Goal: Transaction & Acquisition: Obtain resource

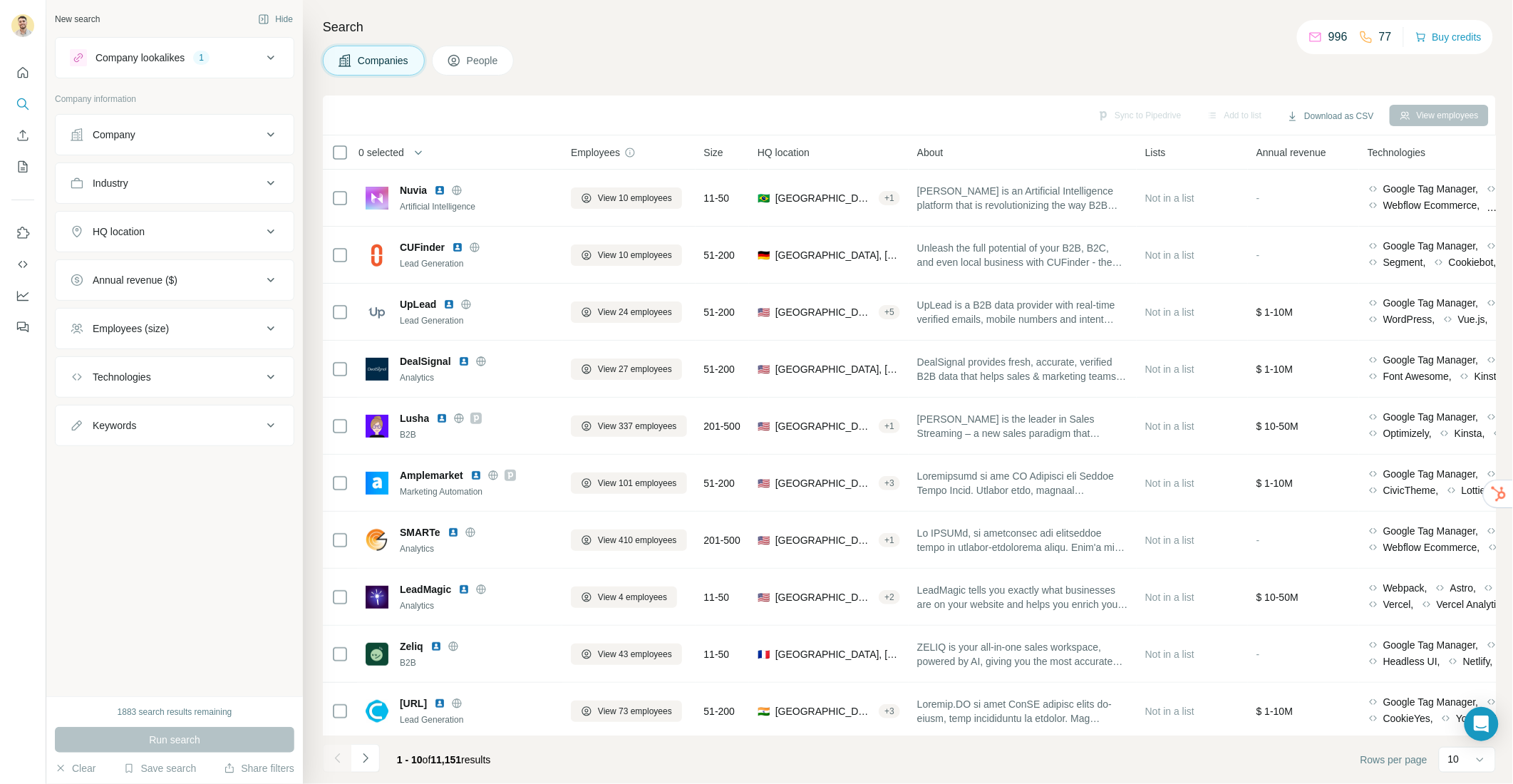
click at [236, 59] on div "Company lookalikes 1" at bounding box center [166, 58] width 192 height 17
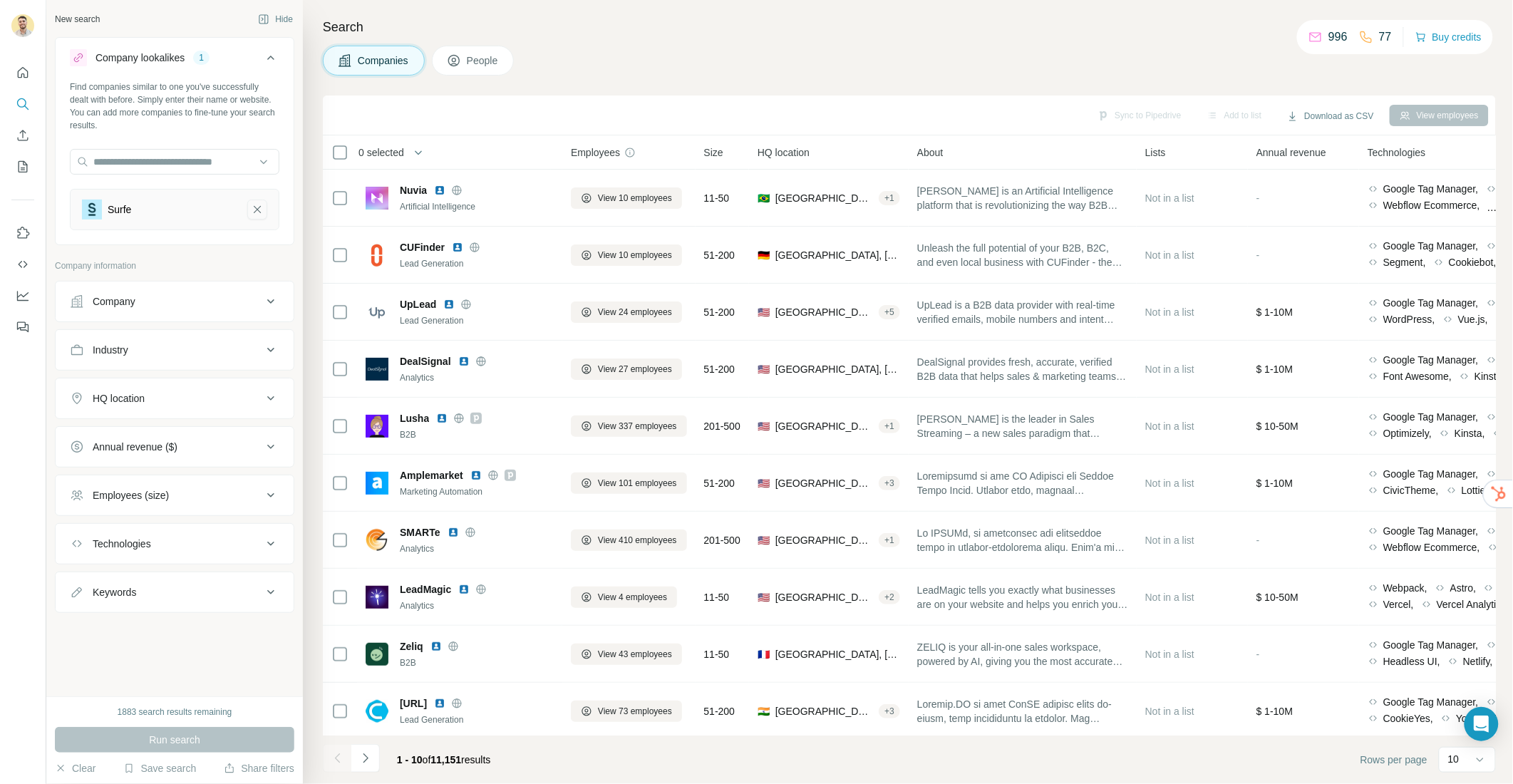
click at [255, 211] on icon "Surfe-remove-button" at bounding box center [257, 210] width 13 height 14
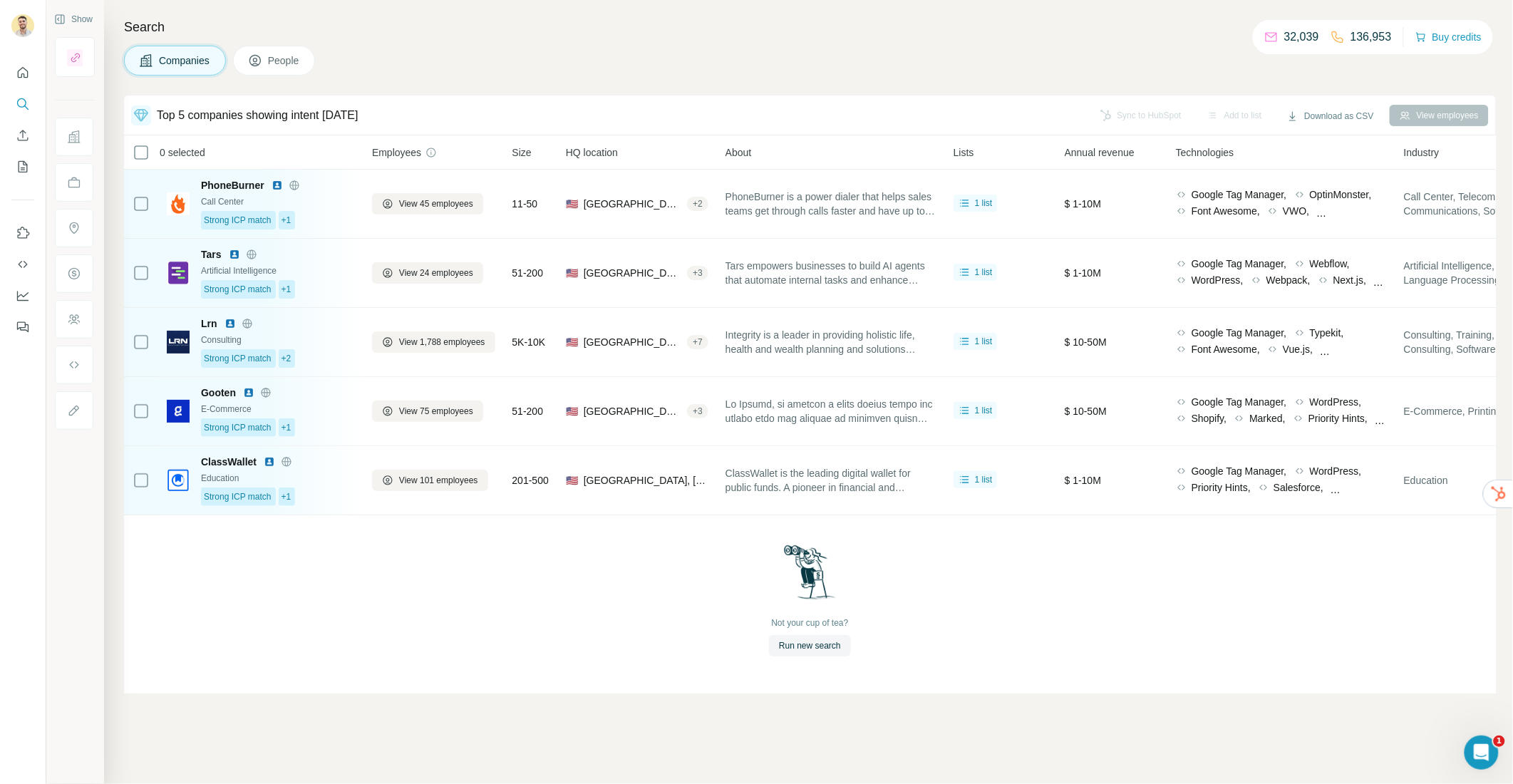
click at [404, 51] on div "Companies People" at bounding box center [809, 60] width 1372 height 30
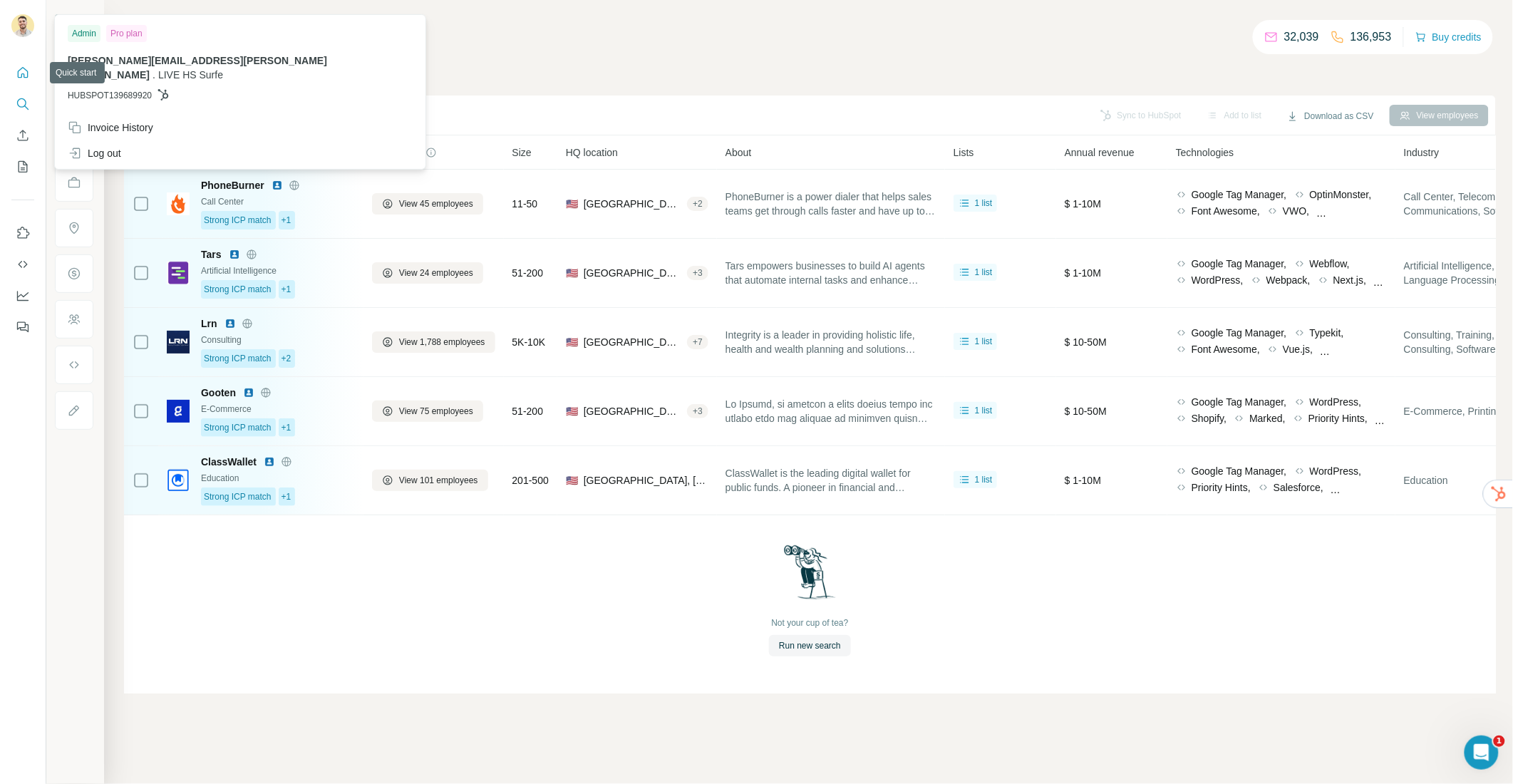
click at [23, 74] on icon "Quick start" at bounding box center [23, 73] width 14 height 14
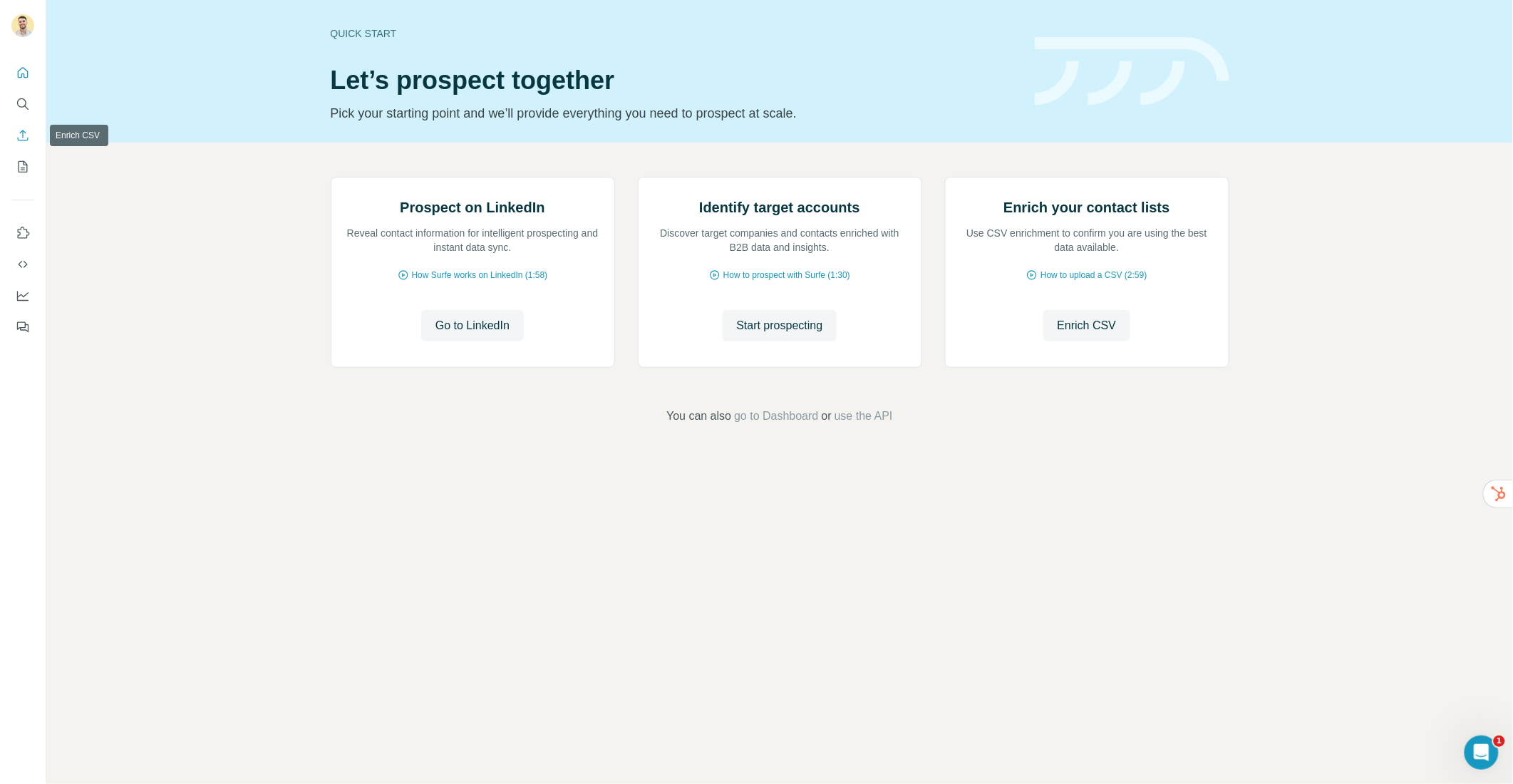
click at [25, 135] on icon "Enrich CSV" at bounding box center [23, 135] width 14 height 14
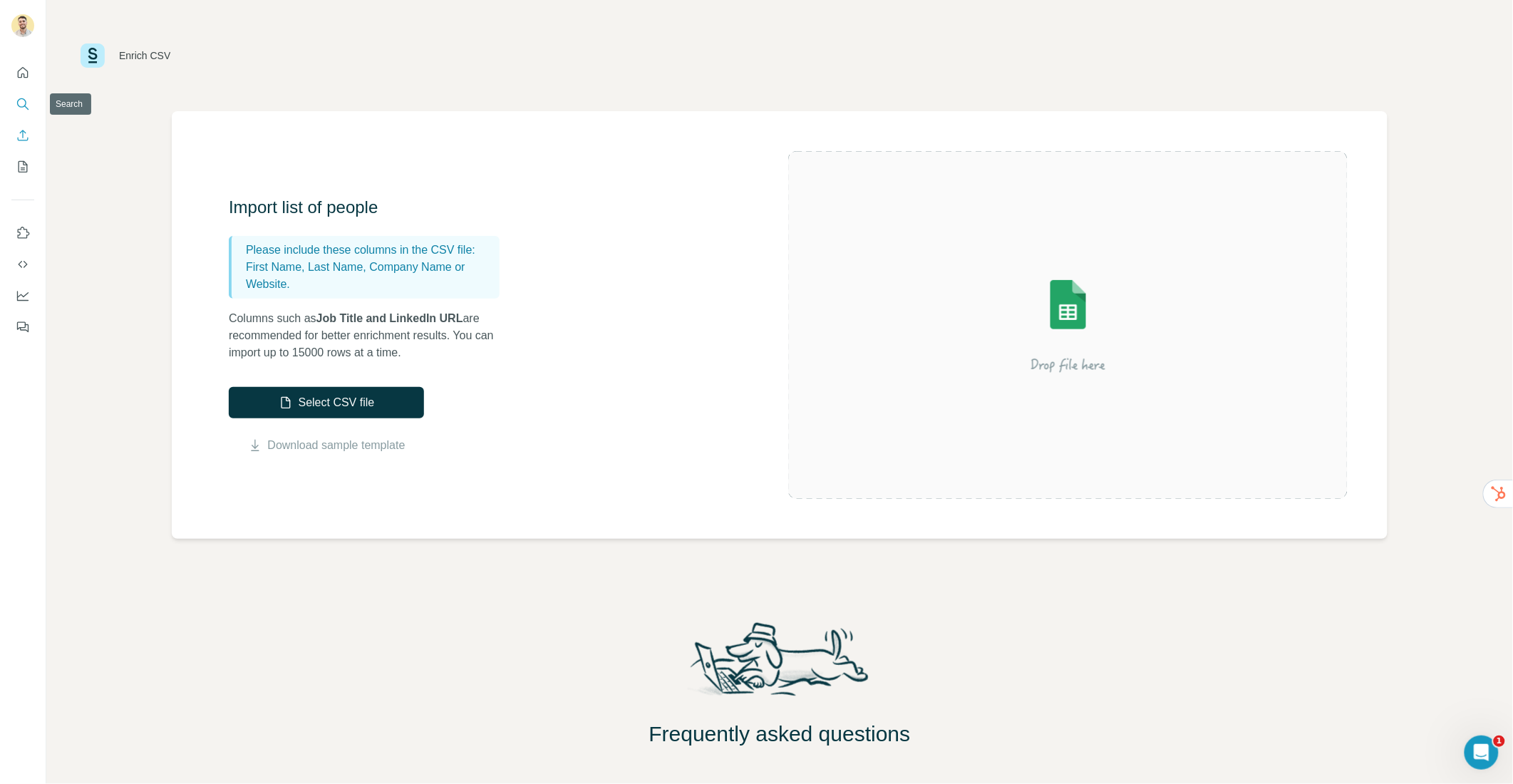
click at [18, 99] on icon "Search" at bounding box center [22, 103] width 9 height 9
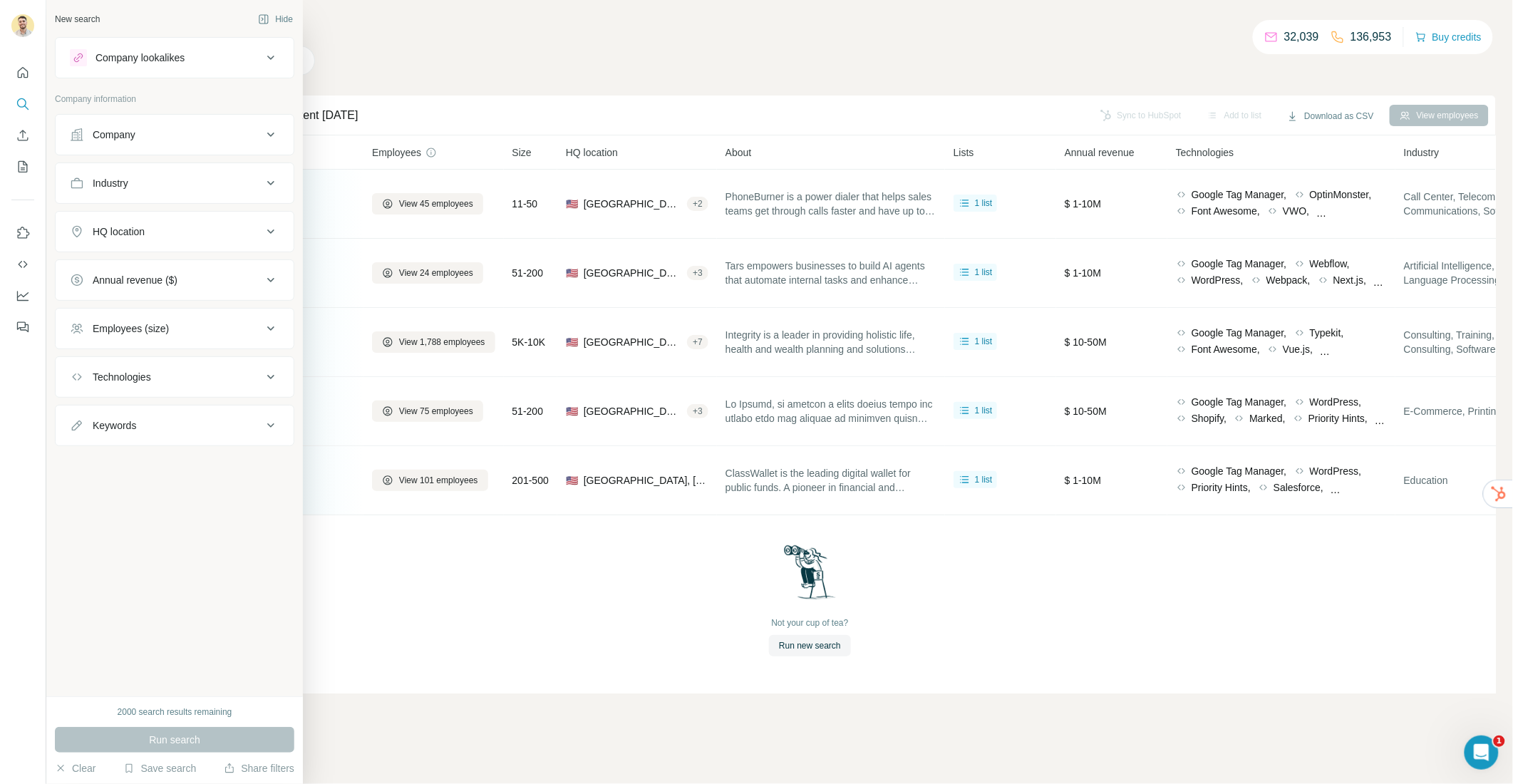
click at [137, 134] on div "Company" at bounding box center [166, 135] width 192 height 14
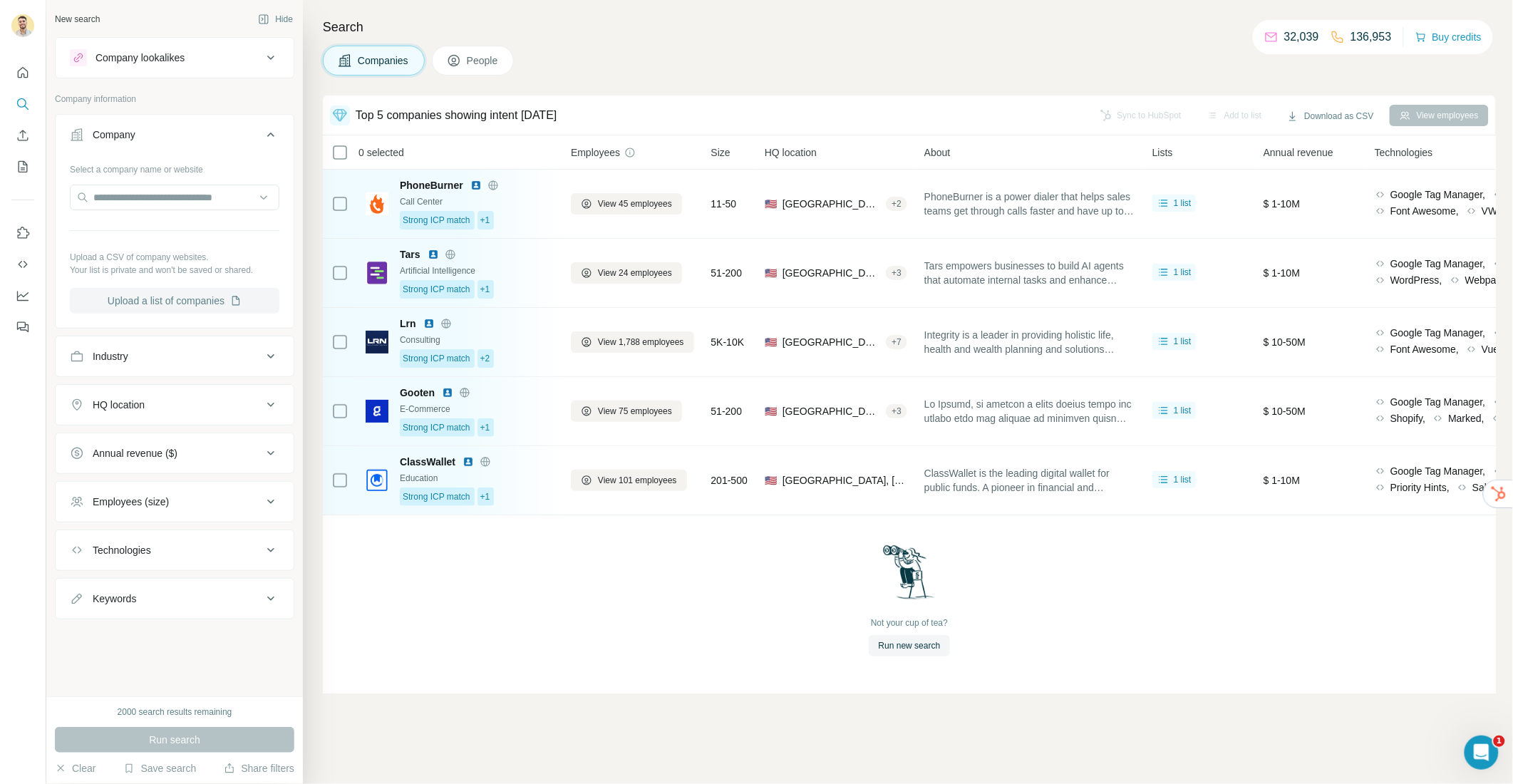
click at [205, 298] on button "Upload a list of companies" at bounding box center [175, 300] width 210 height 25
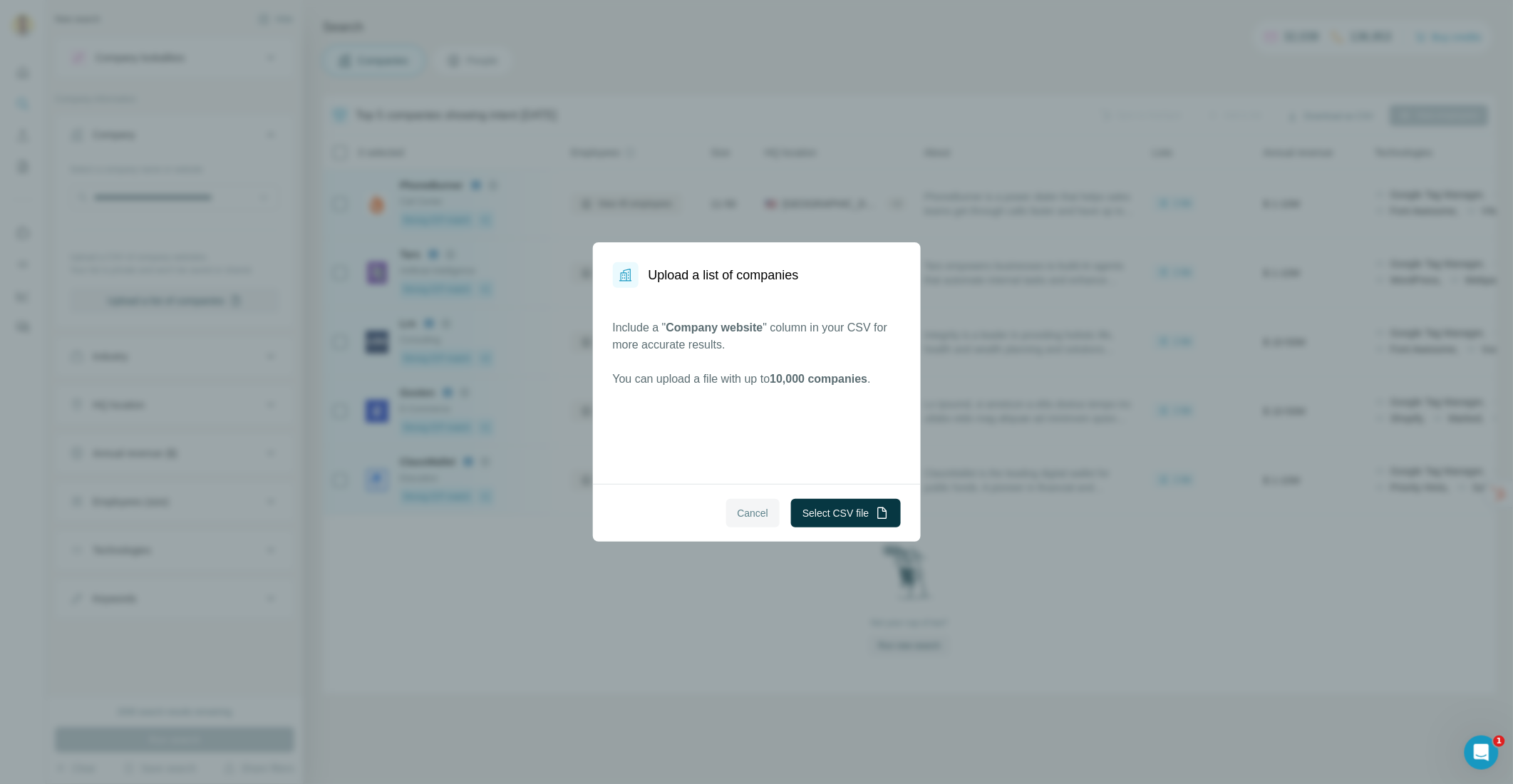
click at [754, 509] on span "Cancel" at bounding box center [753, 514] width 31 height 14
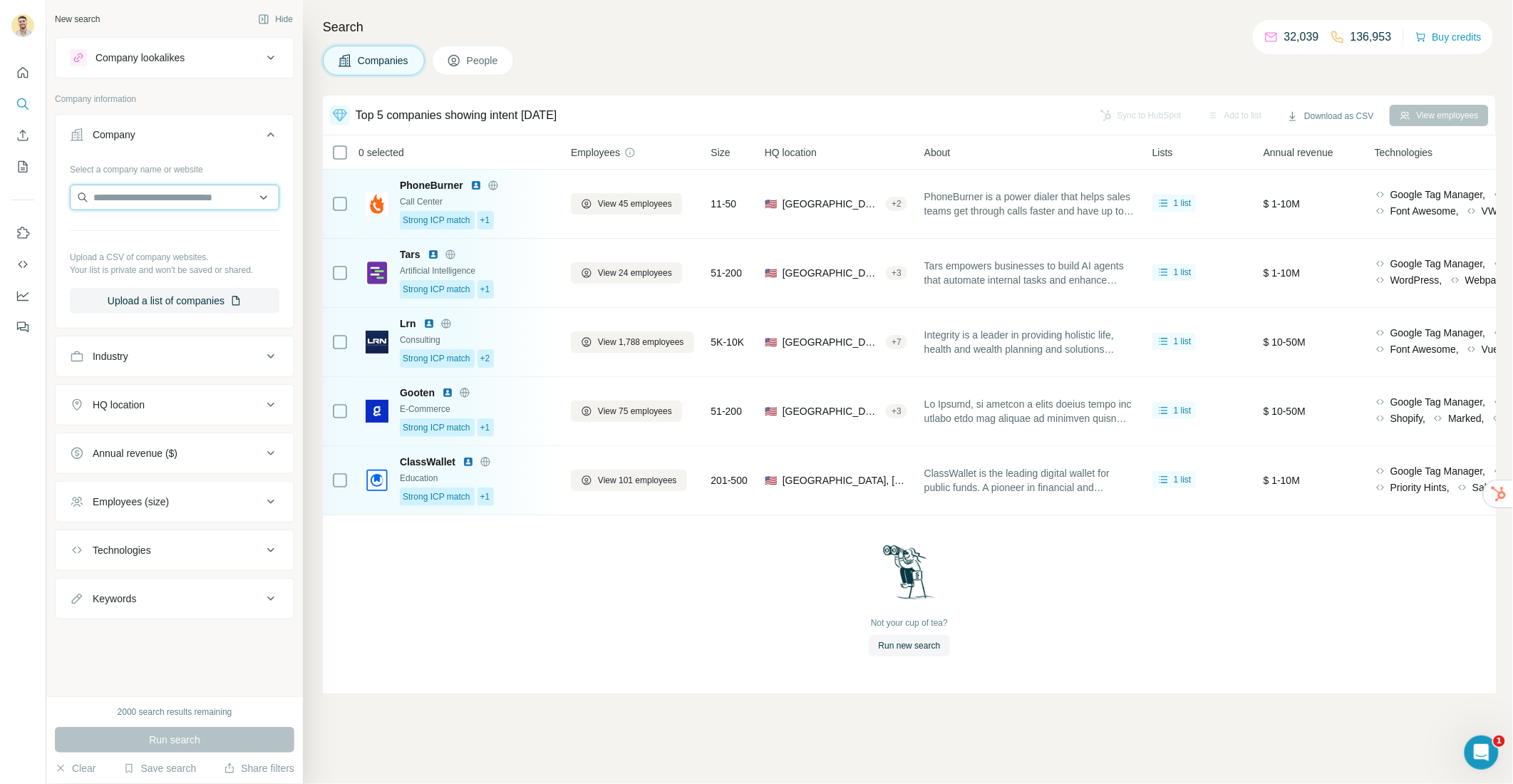
click at [158, 195] on input "text" at bounding box center [175, 197] width 210 height 25
click at [189, 359] on div "Industry" at bounding box center [166, 357] width 192 height 14
click at [166, 393] on input at bounding box center [166, 392] width 176 height 16
click at [126, 432] on p "Accounting" at bounding box center [106, 429] width 49 height 14
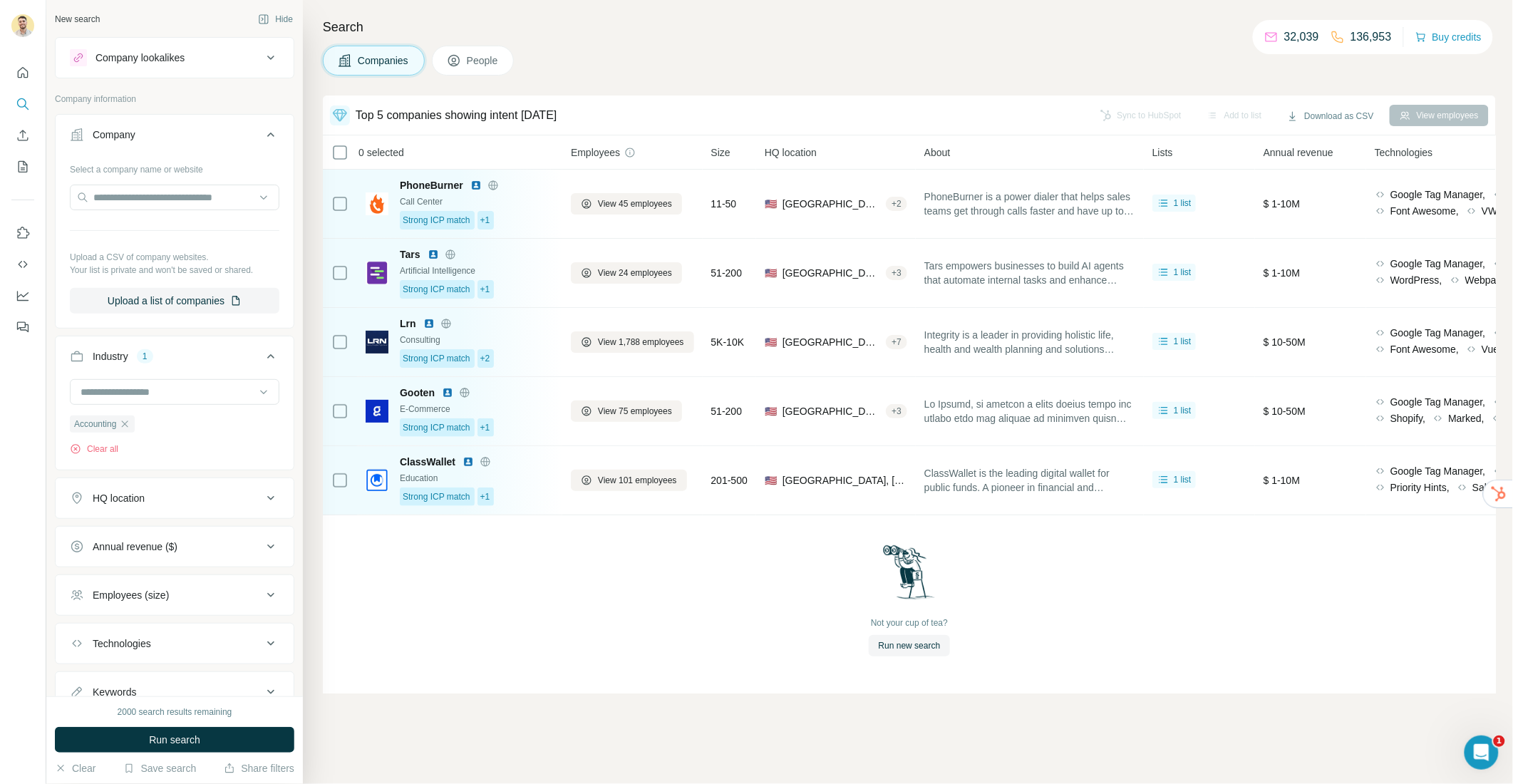
click at [203, 735] on button "Run search" at bounding box center [174, 739] width 239 height 25
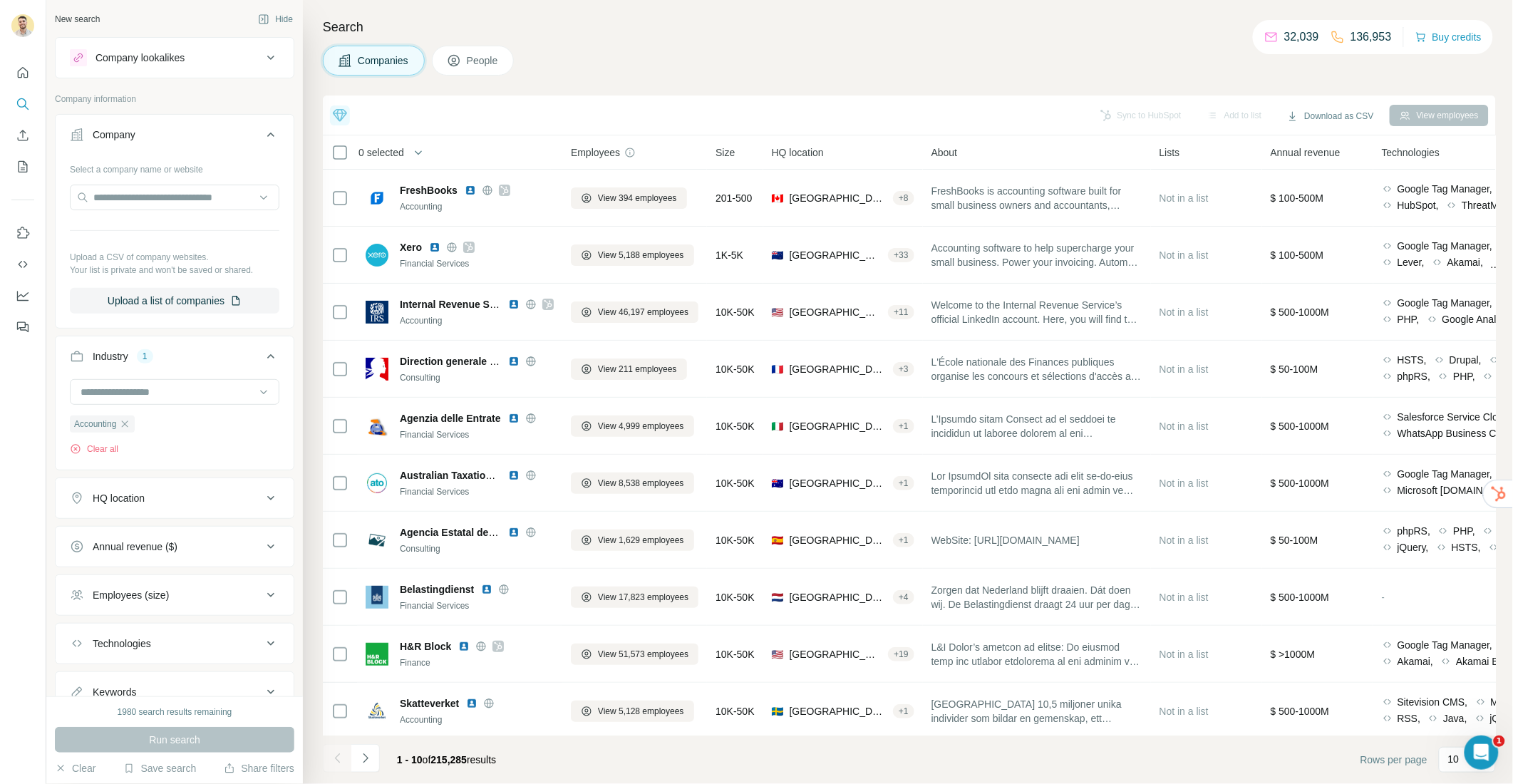
drag, startPoint x: 131, startPoint y: 427, endPoint x: 132, endPoint y: 417, distance: 10.0
click at [130, 426] on icon "button" at bounding box center [125, 424] width 12 height 12
click at [146, 392] on input at bounding box center [166, 392] width 176 height 16
type input "*"
type input "****"
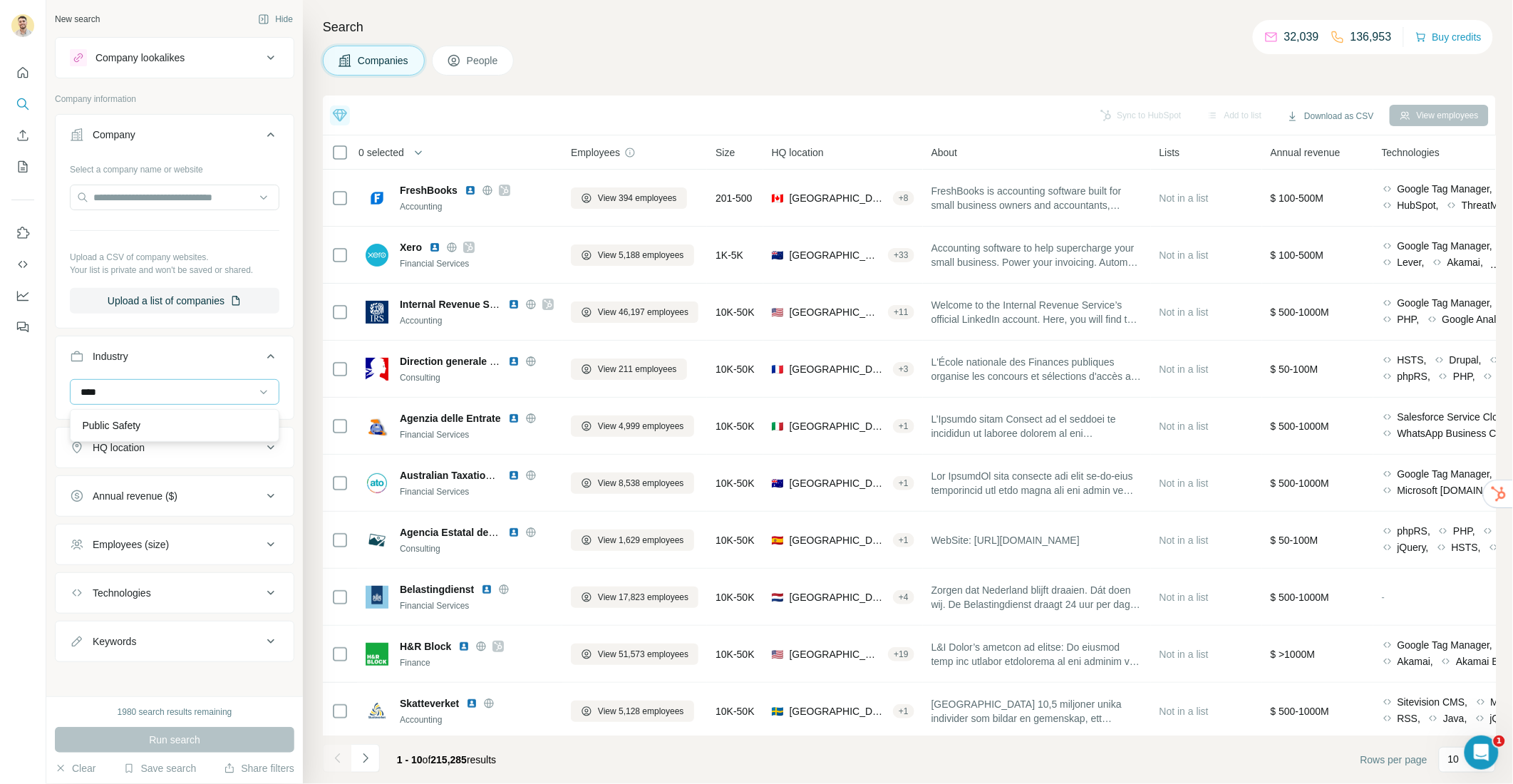
click at [150, 380] on div "****" at bounding box center [166, 392] width 176 height 25
click at [151, 381] on div at bounding box center [166, 392] width 176 height 25
type input "*****"
click at [145, 396] on input "*****" at bounding box center [166, 392] width 176 height 16
click at [145, 396] on input at bounding box center [166, 392] width 176 height 16
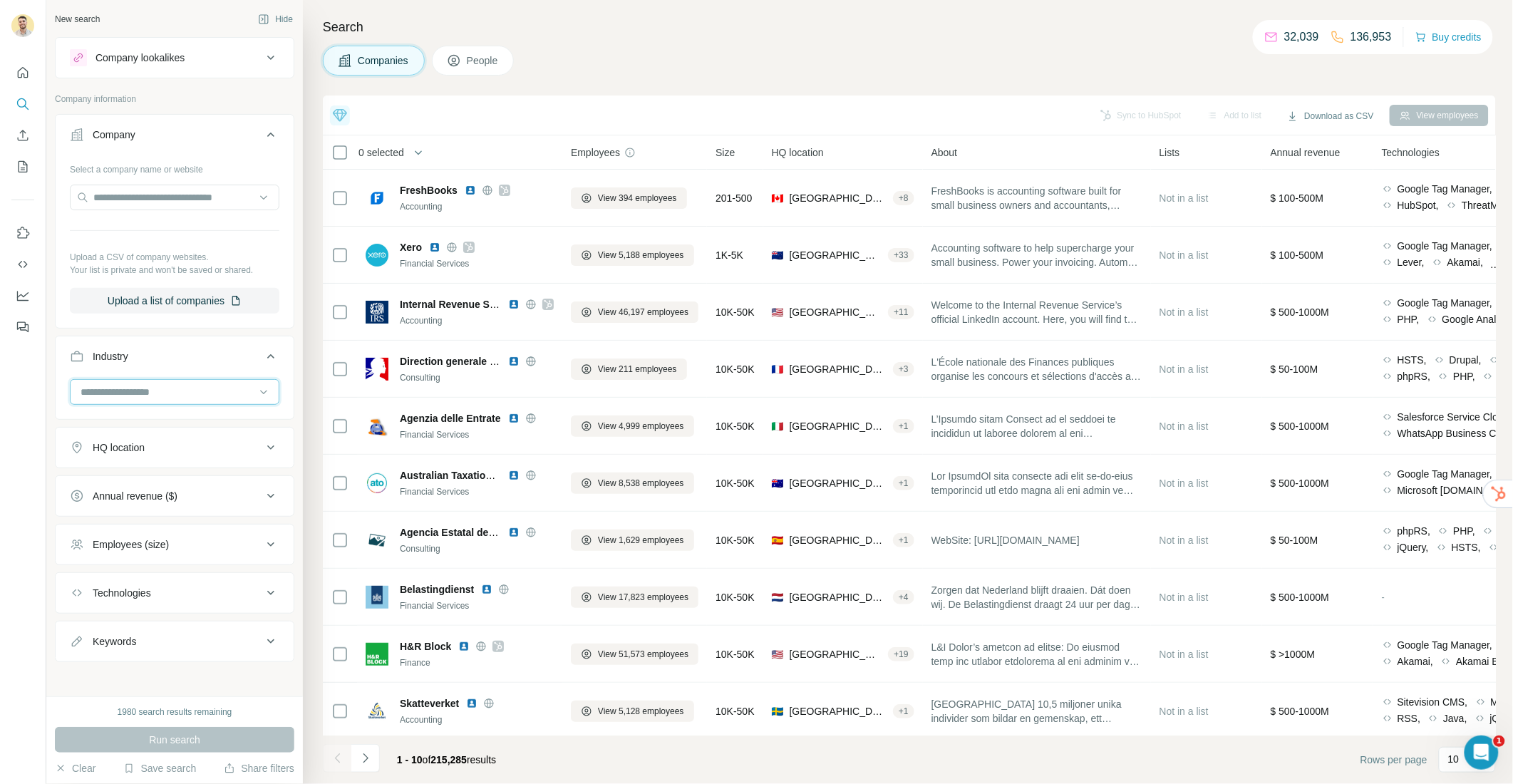
click at [145, 396] on input at bounding box center [166, 392] width 176 height 16
type input "******"
click at [146, 453] on div "Health Care" at bounding box center [174, 451] width 185 height 14
click at [171, 735] on span "Run search" at bounding box center [174, 740] width 51 height 14
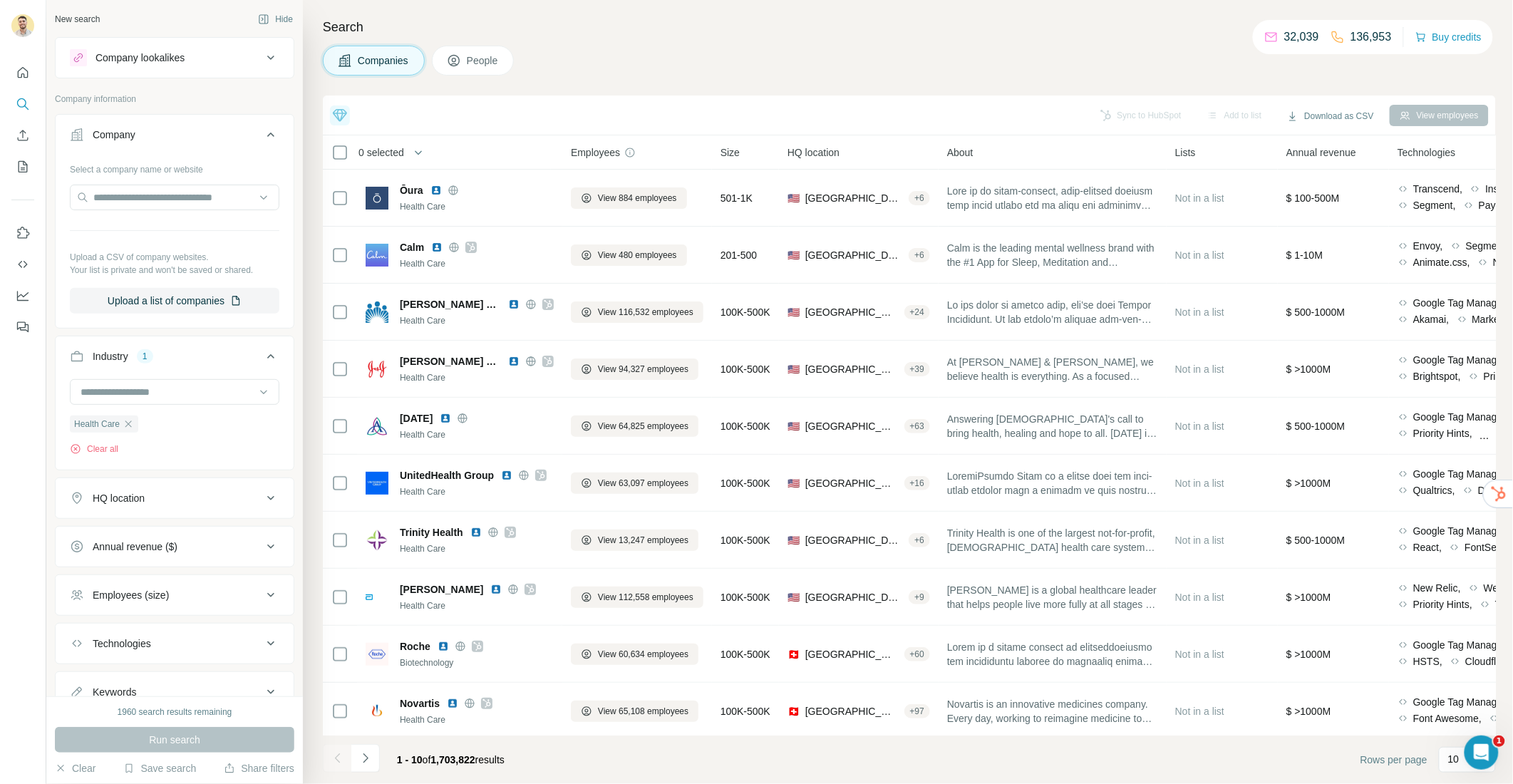
click at [261, 359] on div "Industry 1" at bounding box center [166, 357] width 192 height 14
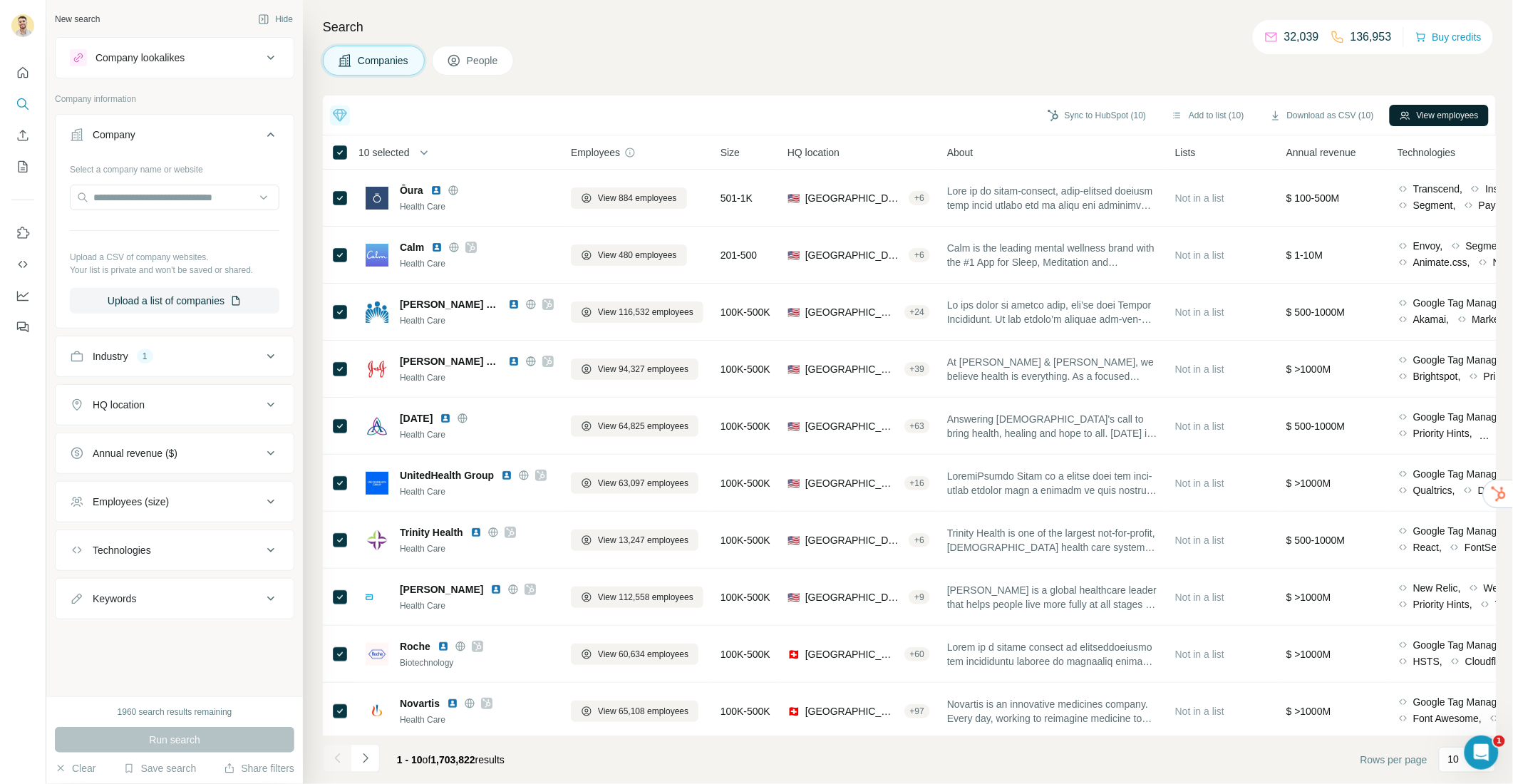
click at [1417, 112] on button "View employees" at bounding box center [1439, 116] width 99 height 22
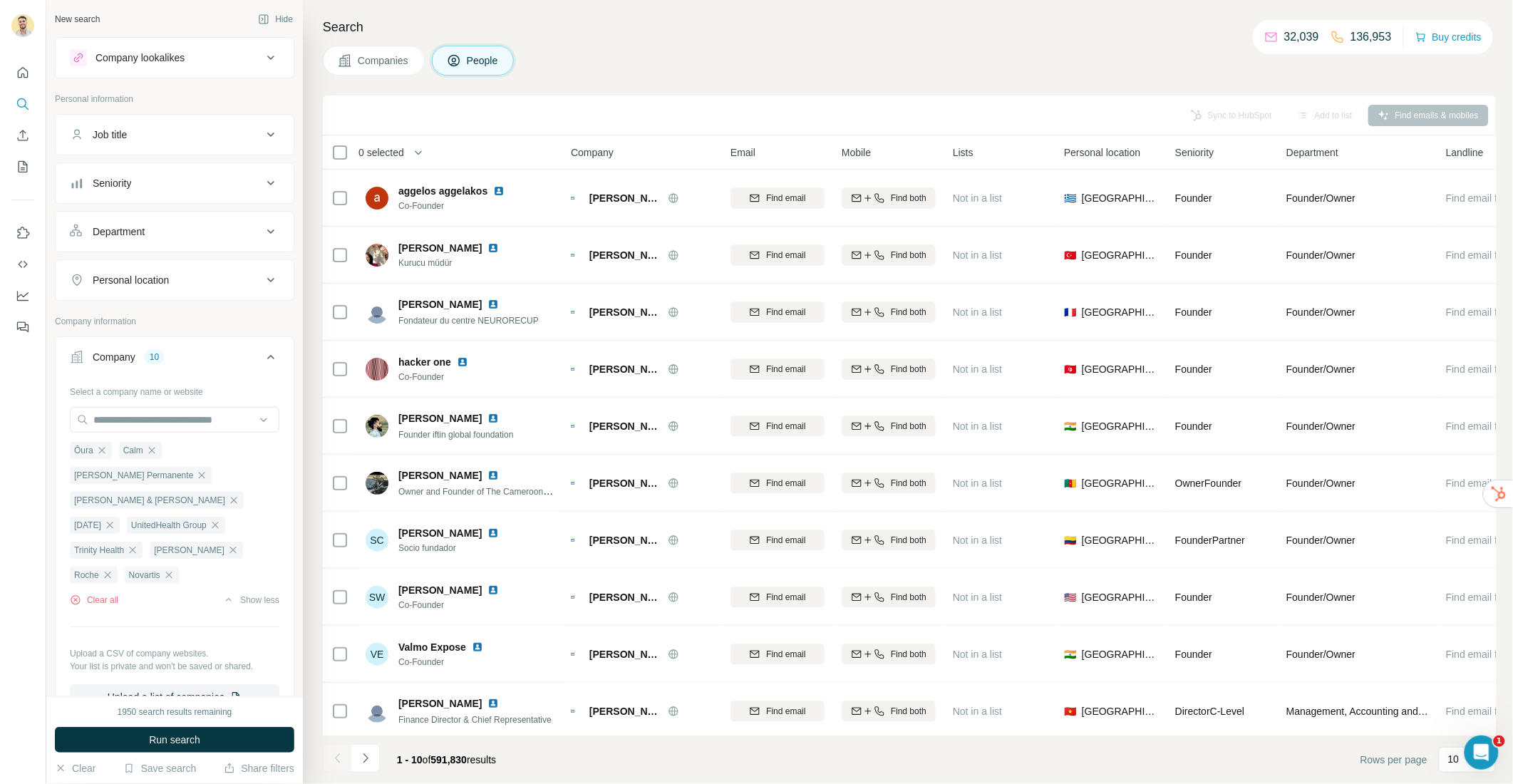
click at [203, 190] on div "Seniority" at bounding box center [166, 183] width 192 height 14
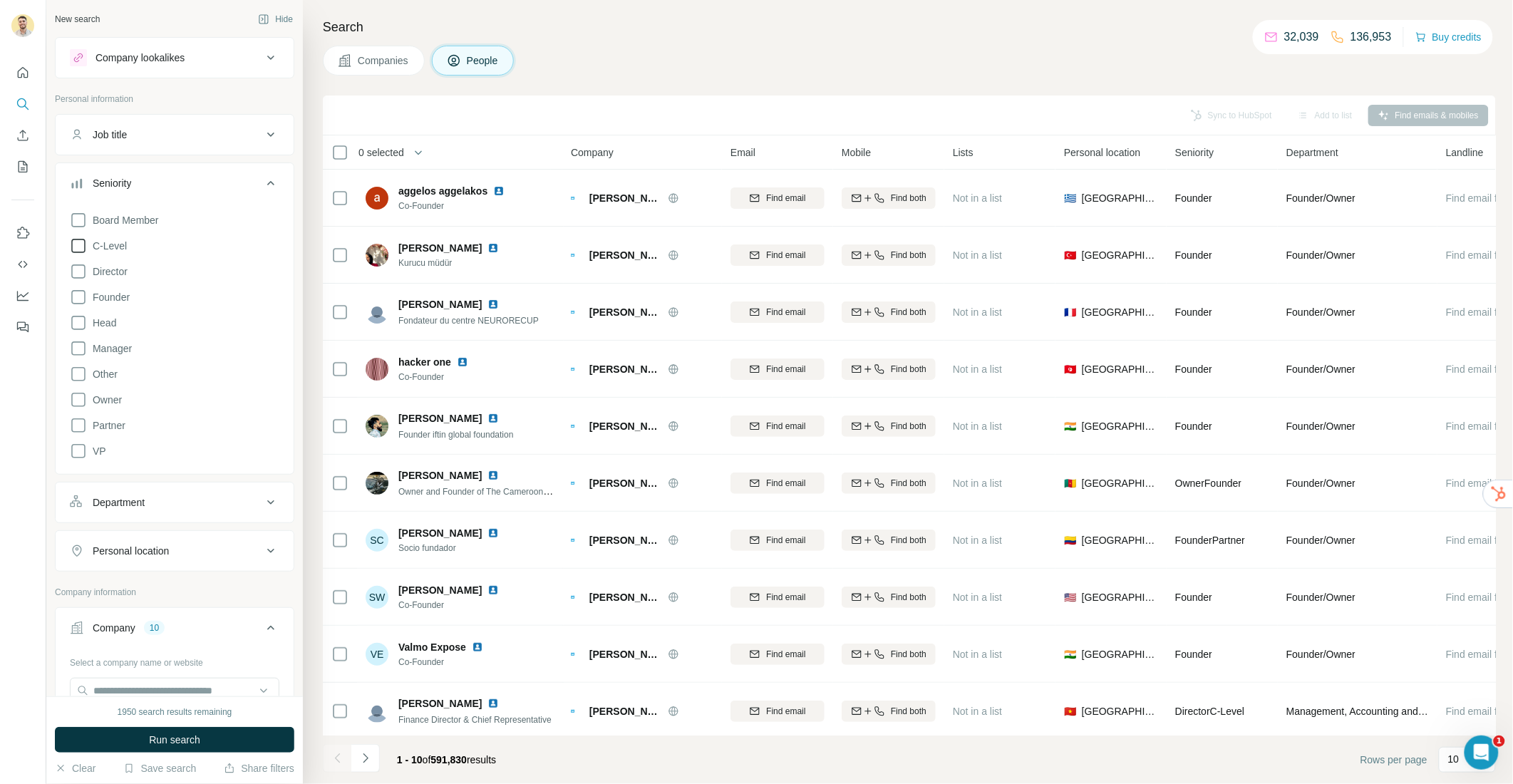
click at [77, 247] on icon at bounding box center [79, 246] width 17 height 17
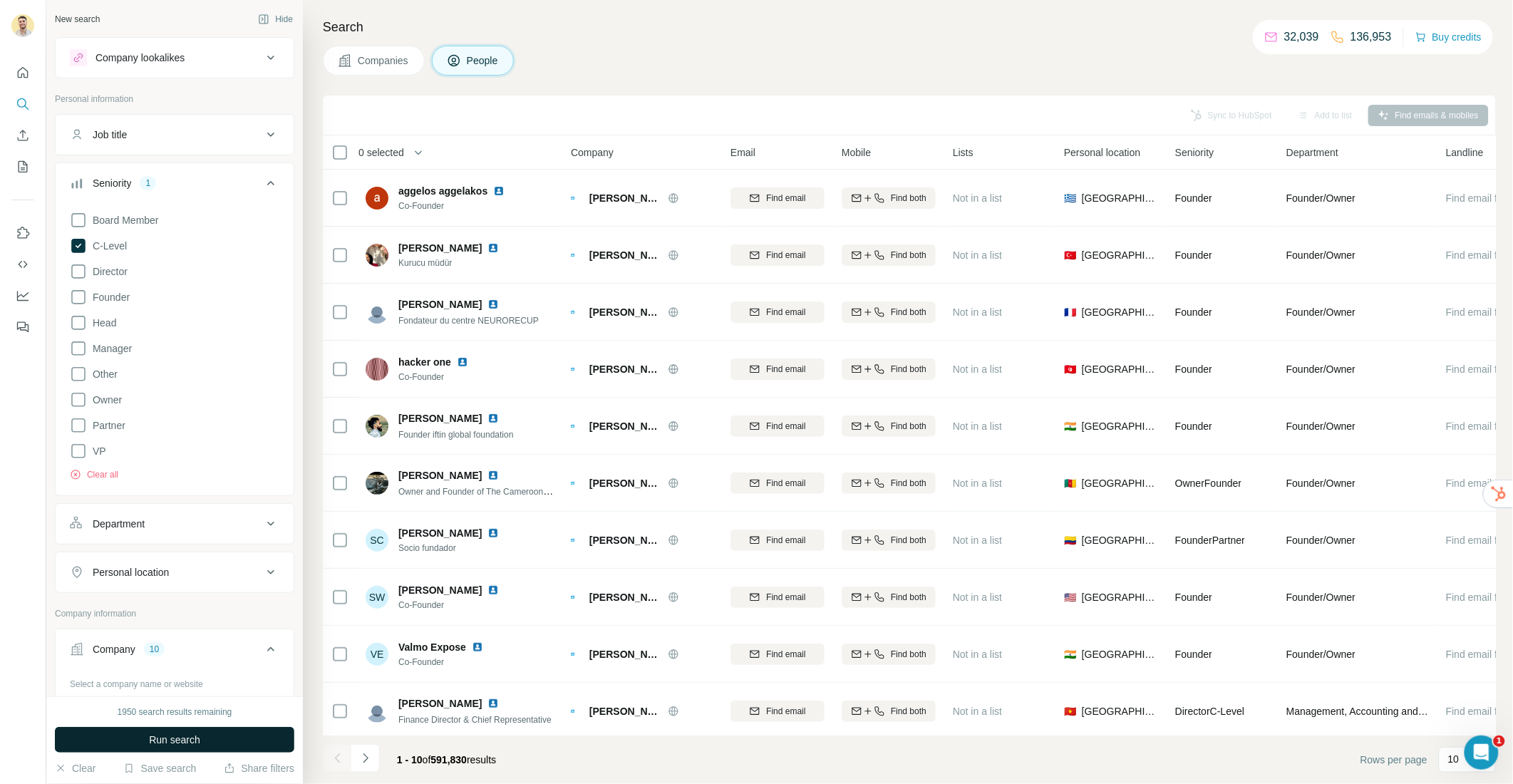
click at [165, 741] on span "Run search" at bounding box center [174, 740] width 51 height 14
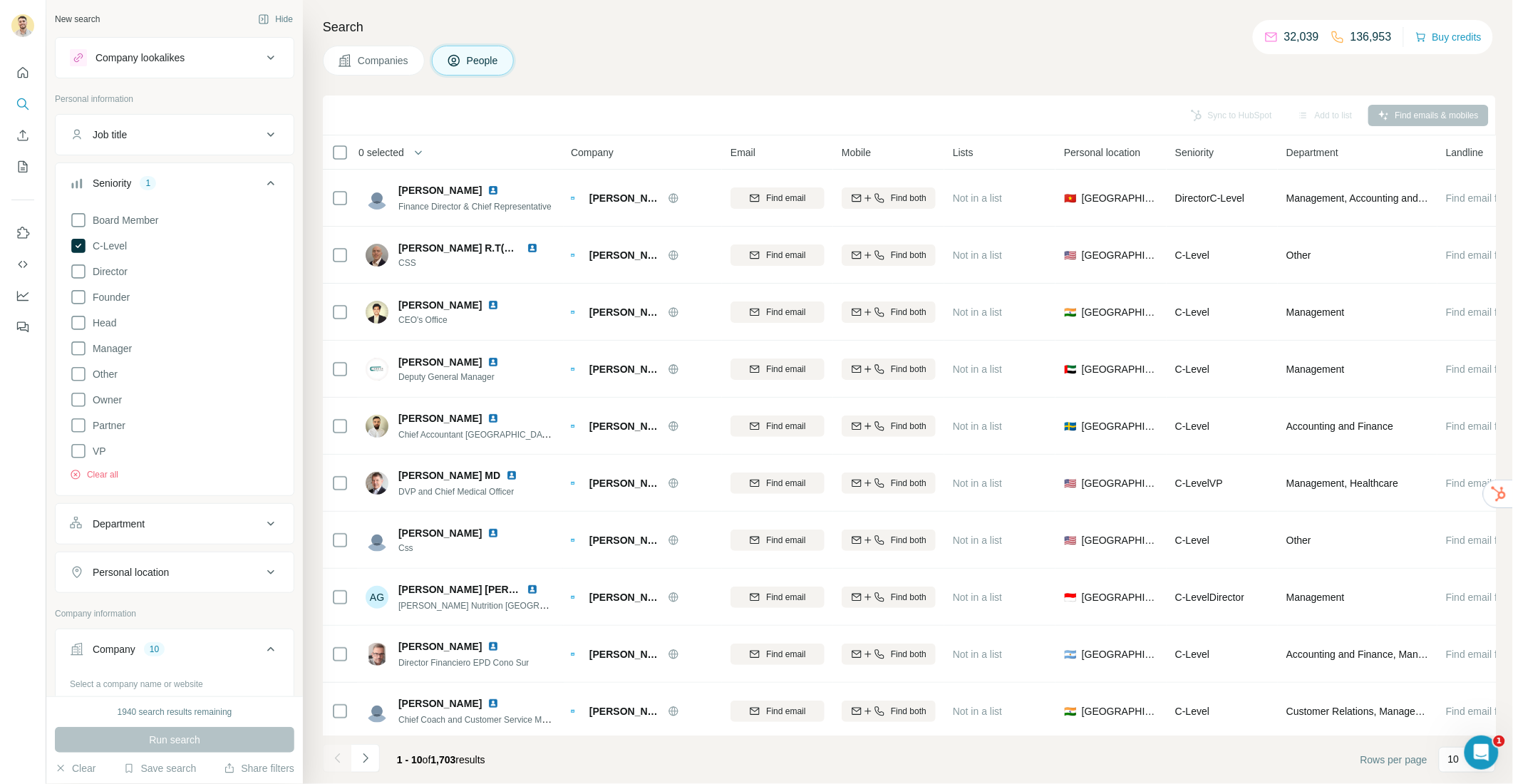
click at [256, 179] on div "Seniority 1" at bounding box center [166, 183] width 192 height 14
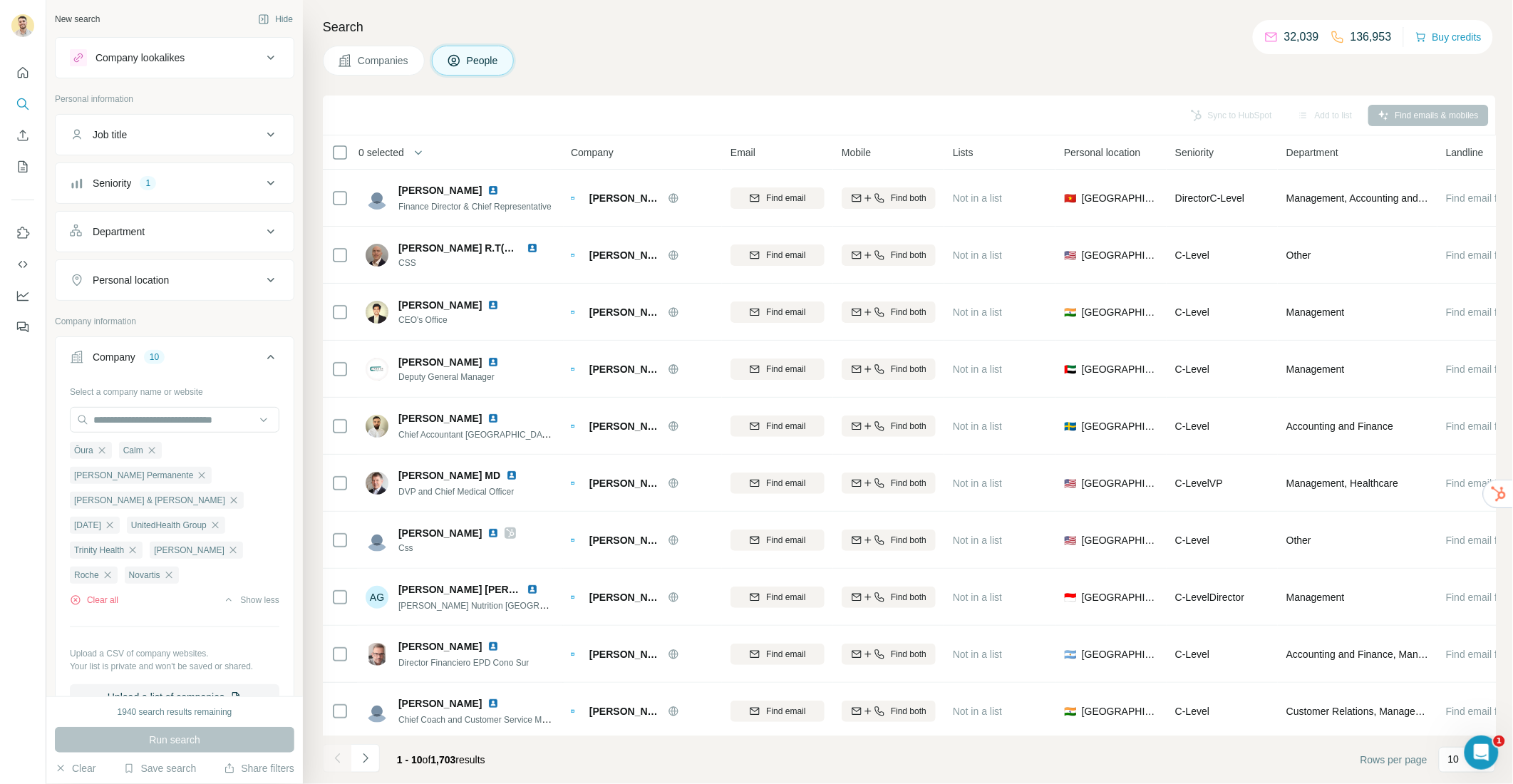
click at [158, 231] on div "Department" at bounding box center [166, 231] width 192 height 14
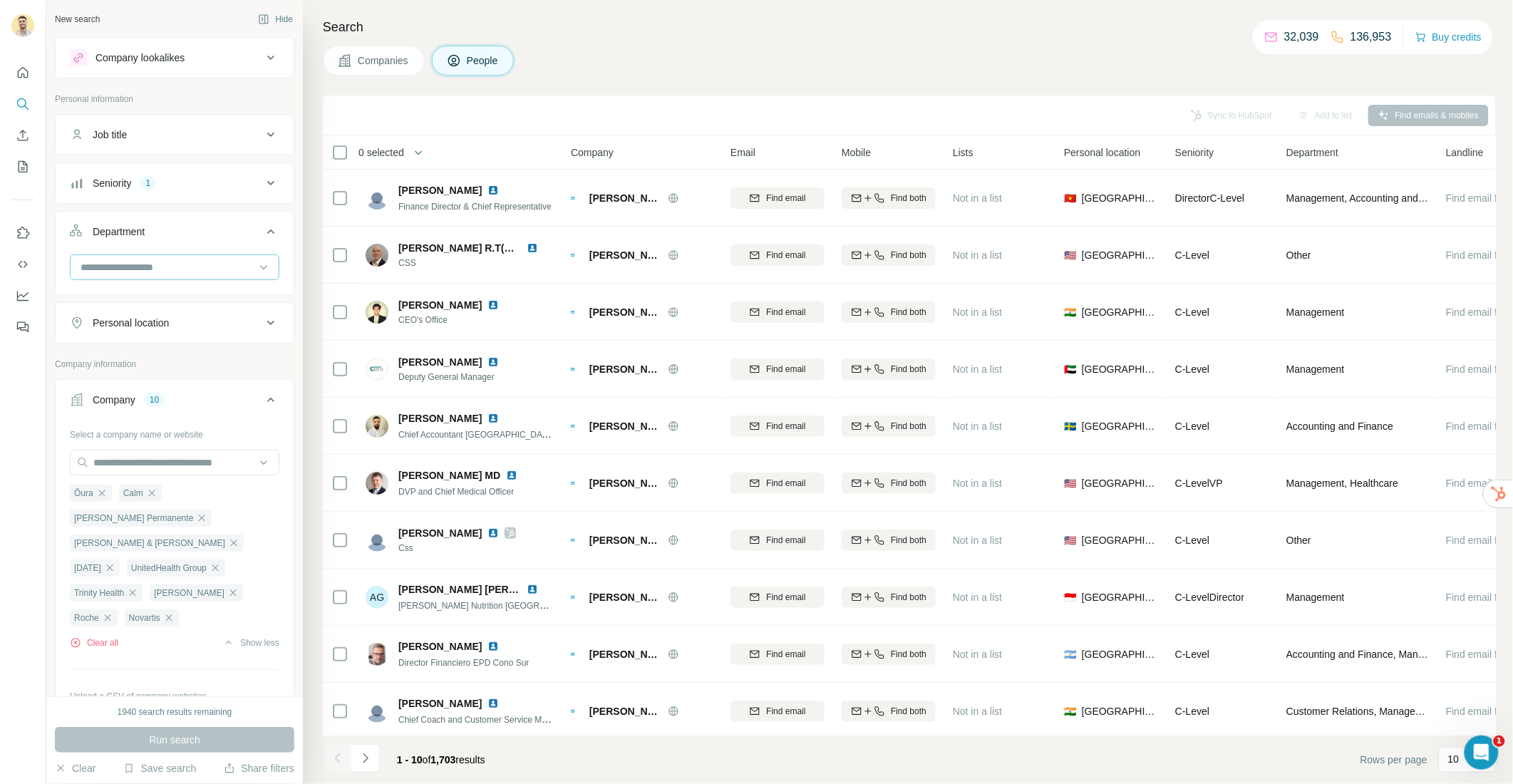
click at [151, 275] on input at bounding box center [166, 268] width 176 height 16
click at [147, 325] on p "Marketing and Advertising" at bounding box center [139, 323] width 115 height 14
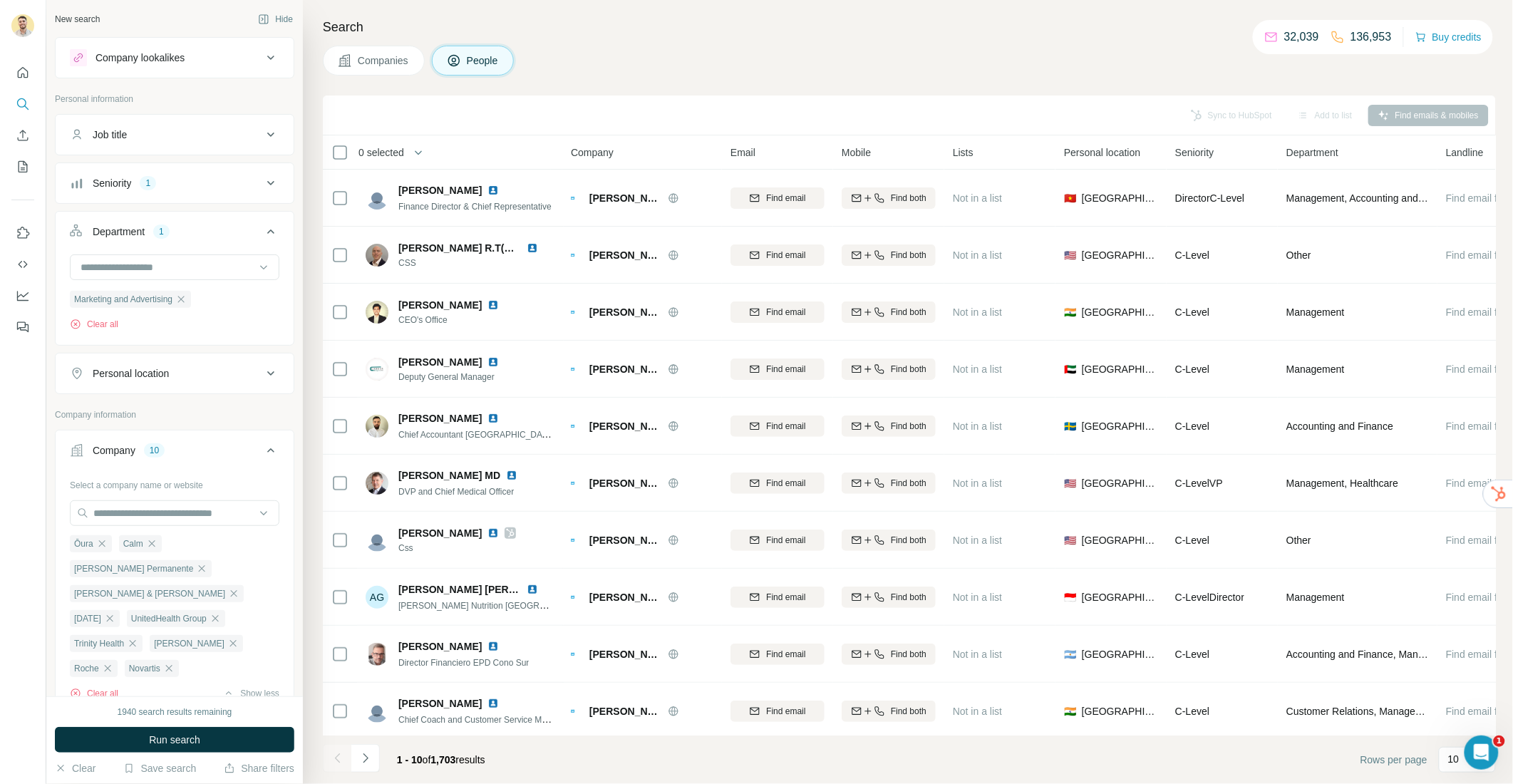
click at [223, 733] on button "Run search" at bounding box center [174, 739] width 239 height 25
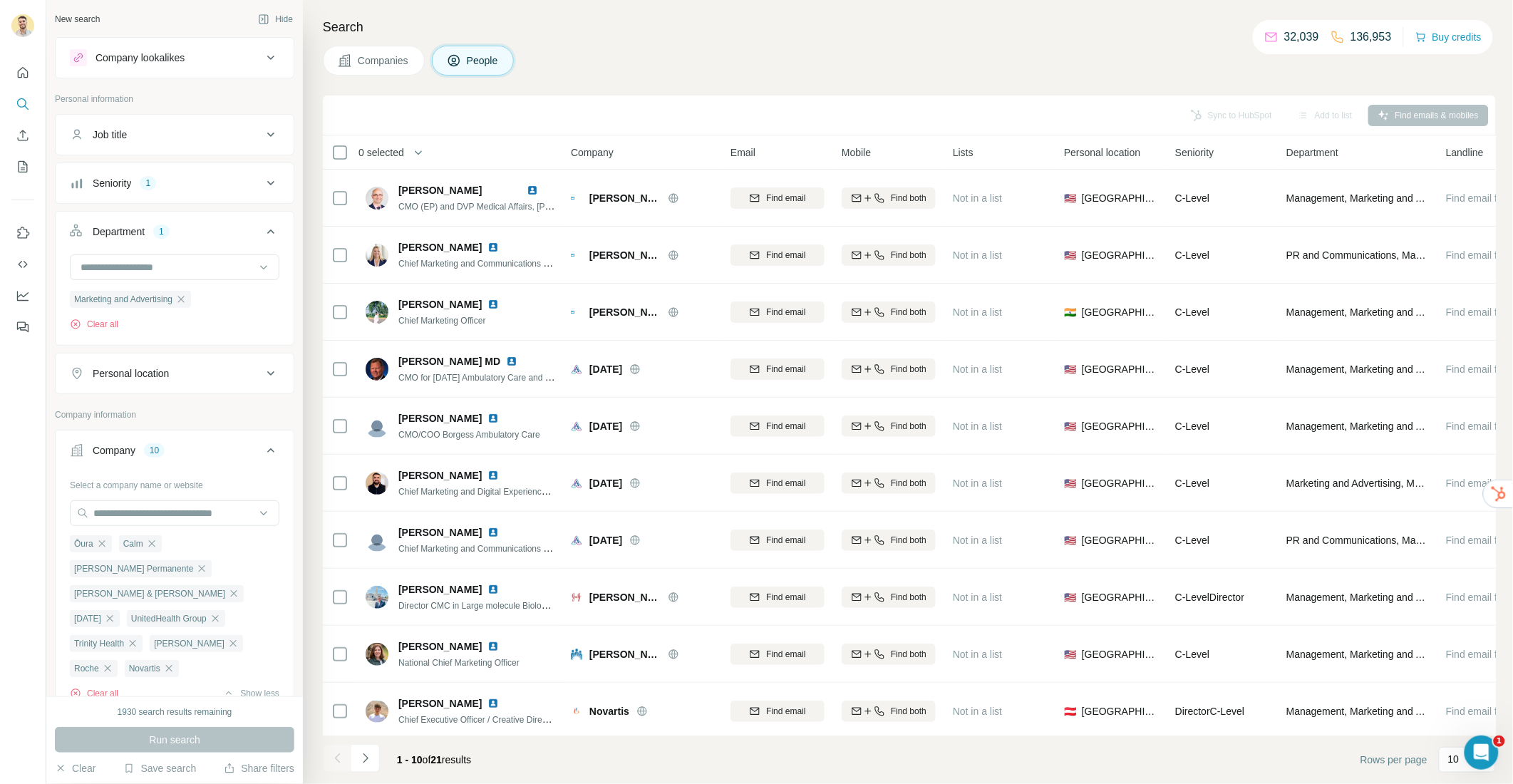
click at [378, 153] on span "0 selected" at bounding box center [381, 153] width 46 height 14
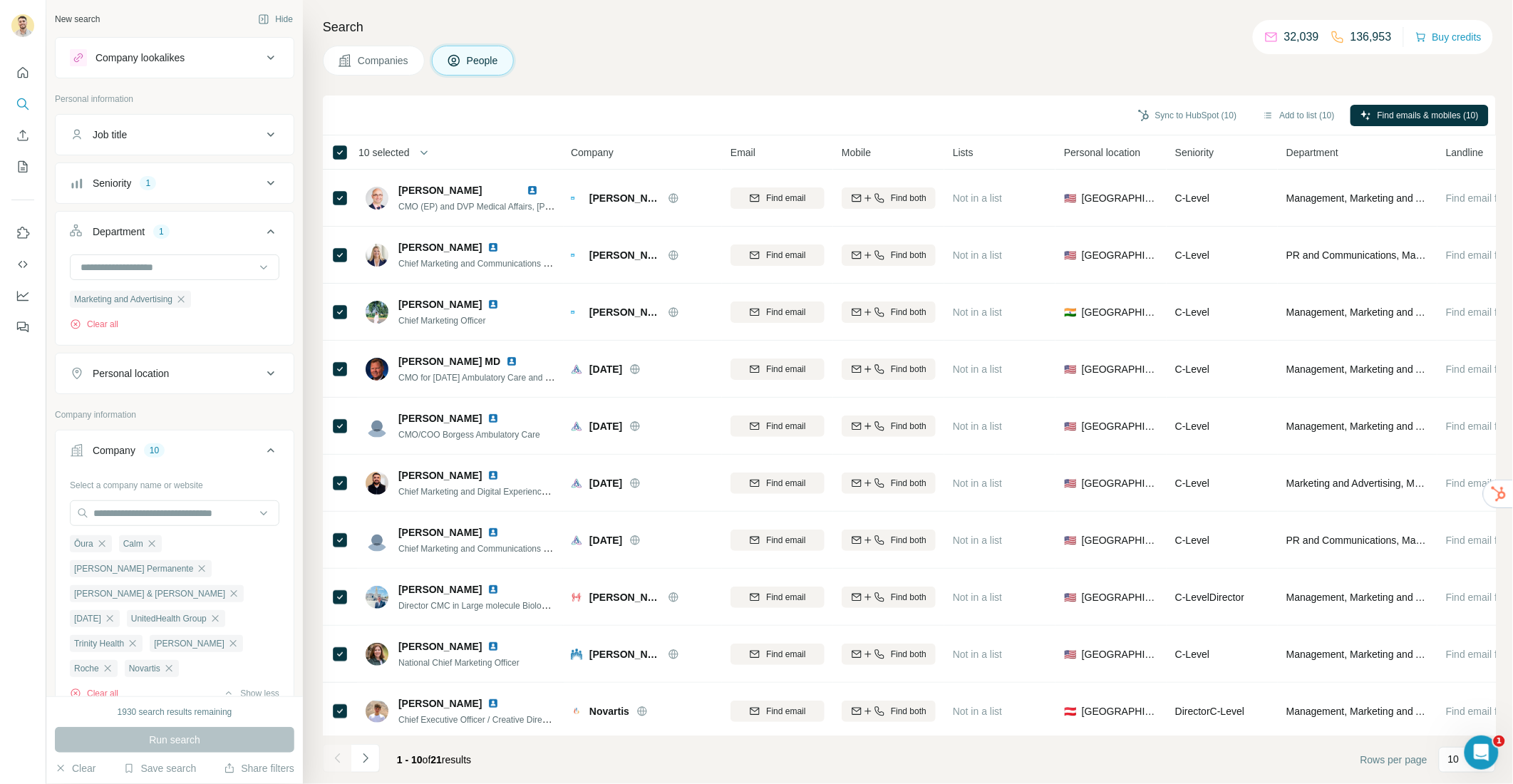
click at [808, 108] on div "Sync to HubSpot (10) Add to list (10) Find emails & mobiles (10)" at bounding box center [909, 115] width 1159 height 25
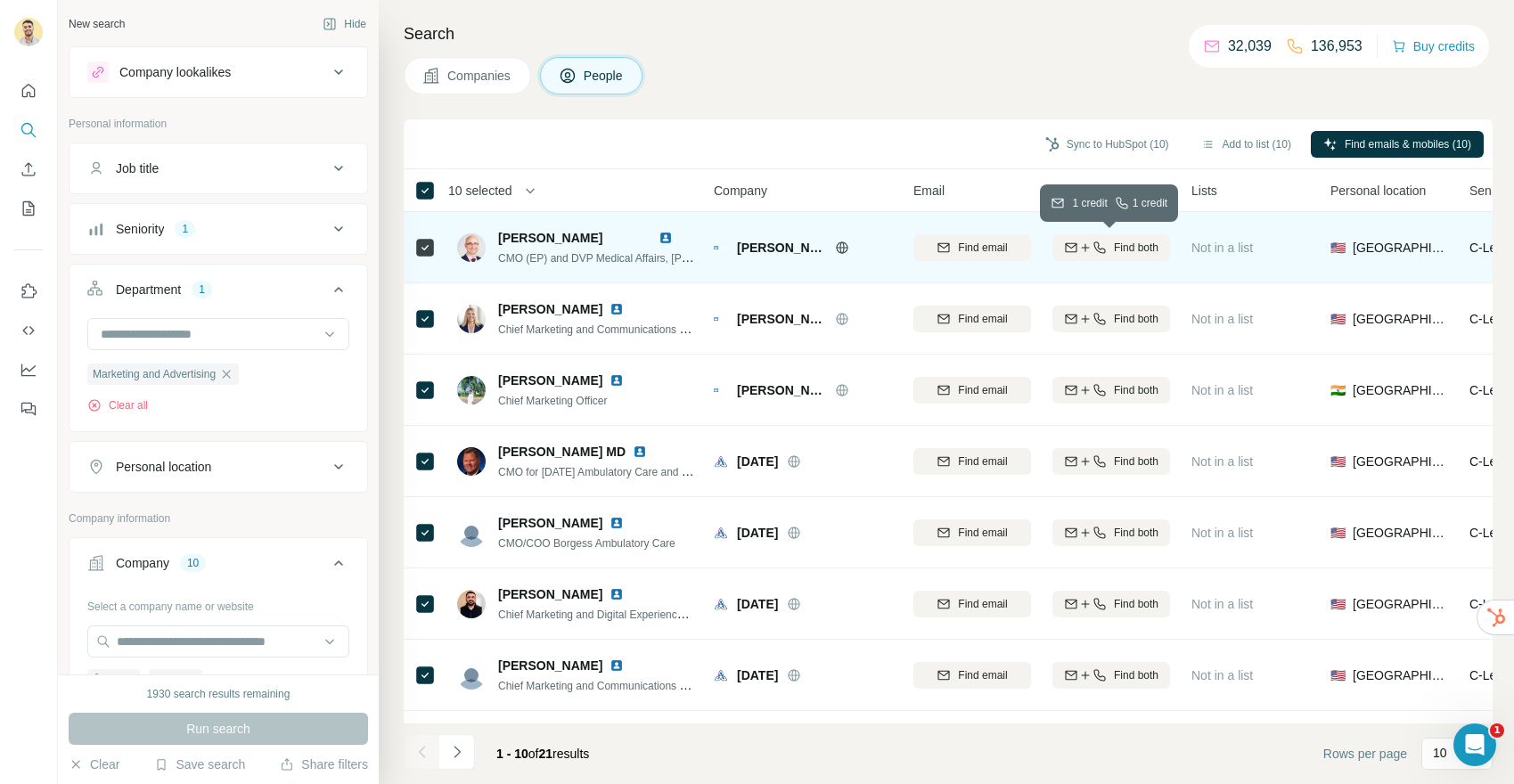
click at [1127, 248] on span "Find both" at bounding box center [1136, 248] width 44 height 16
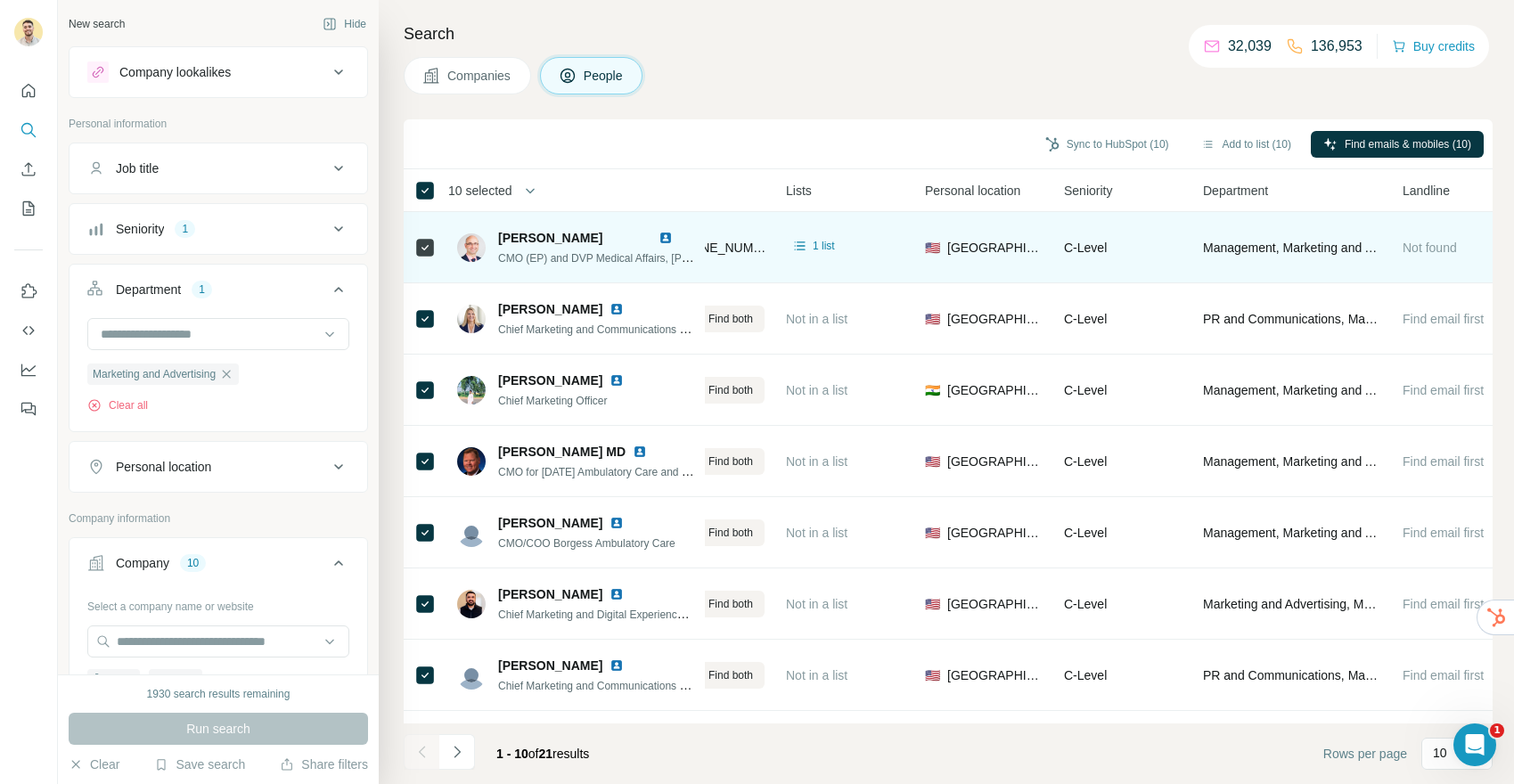
scroll to position [0, 444]
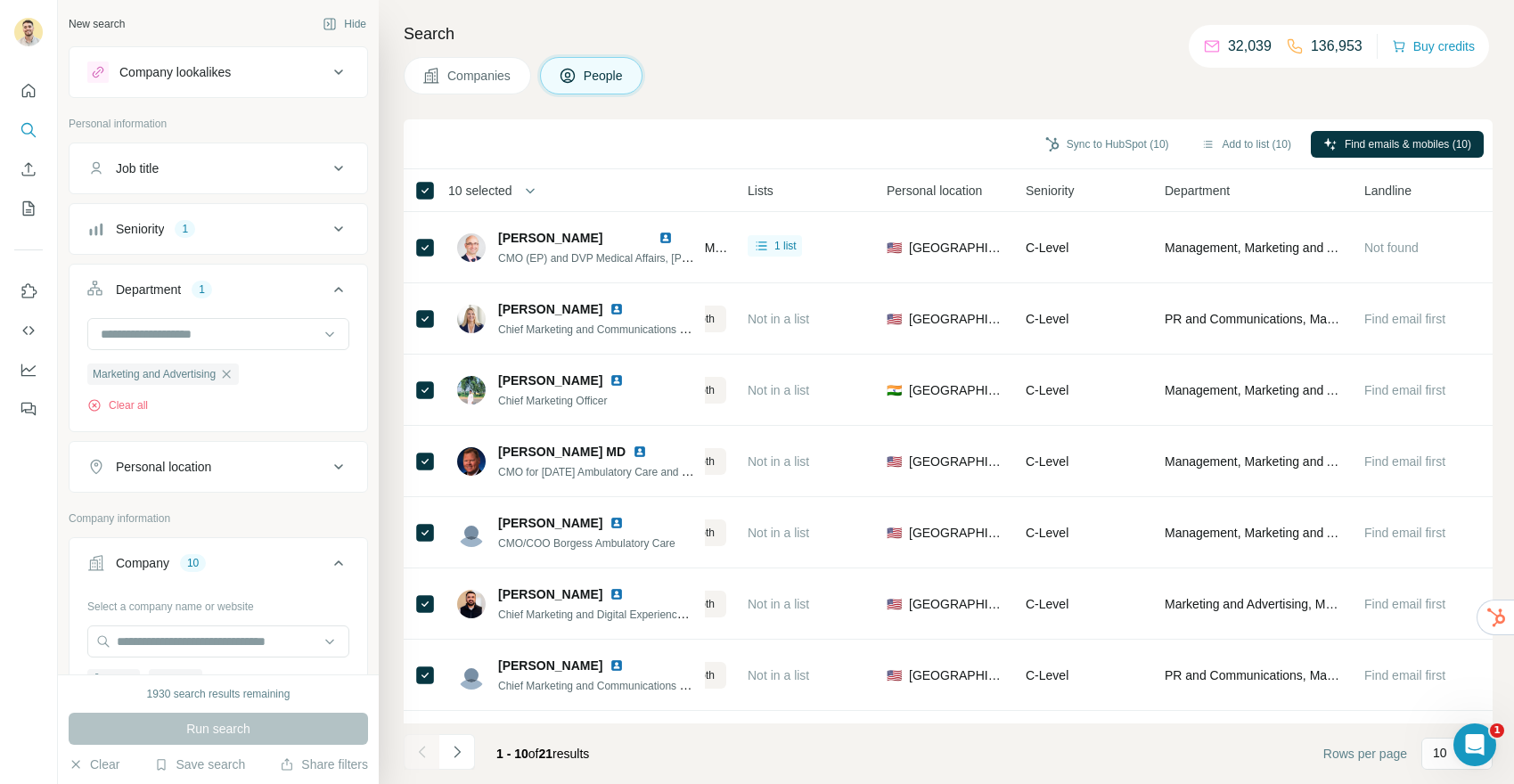
click at [502, 187] on span "10 selected" at bounding box center [480, 191] width 64 height 18
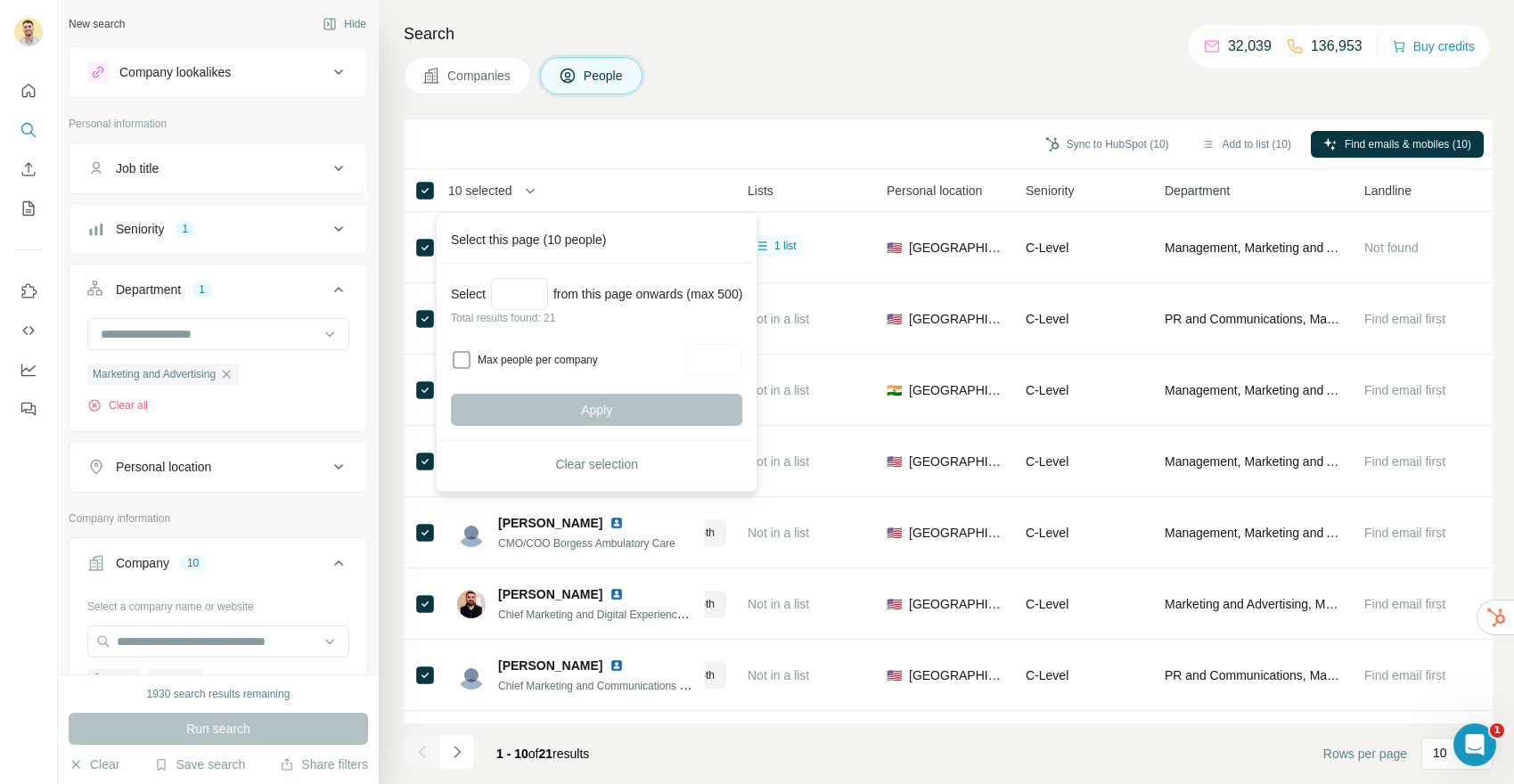
click at [725, 362] on div at bounding box center [714, 359] width 57 height 32
click at [610, 185] on div "10 selected" at bounding box center [546, 190] width 264 height 21
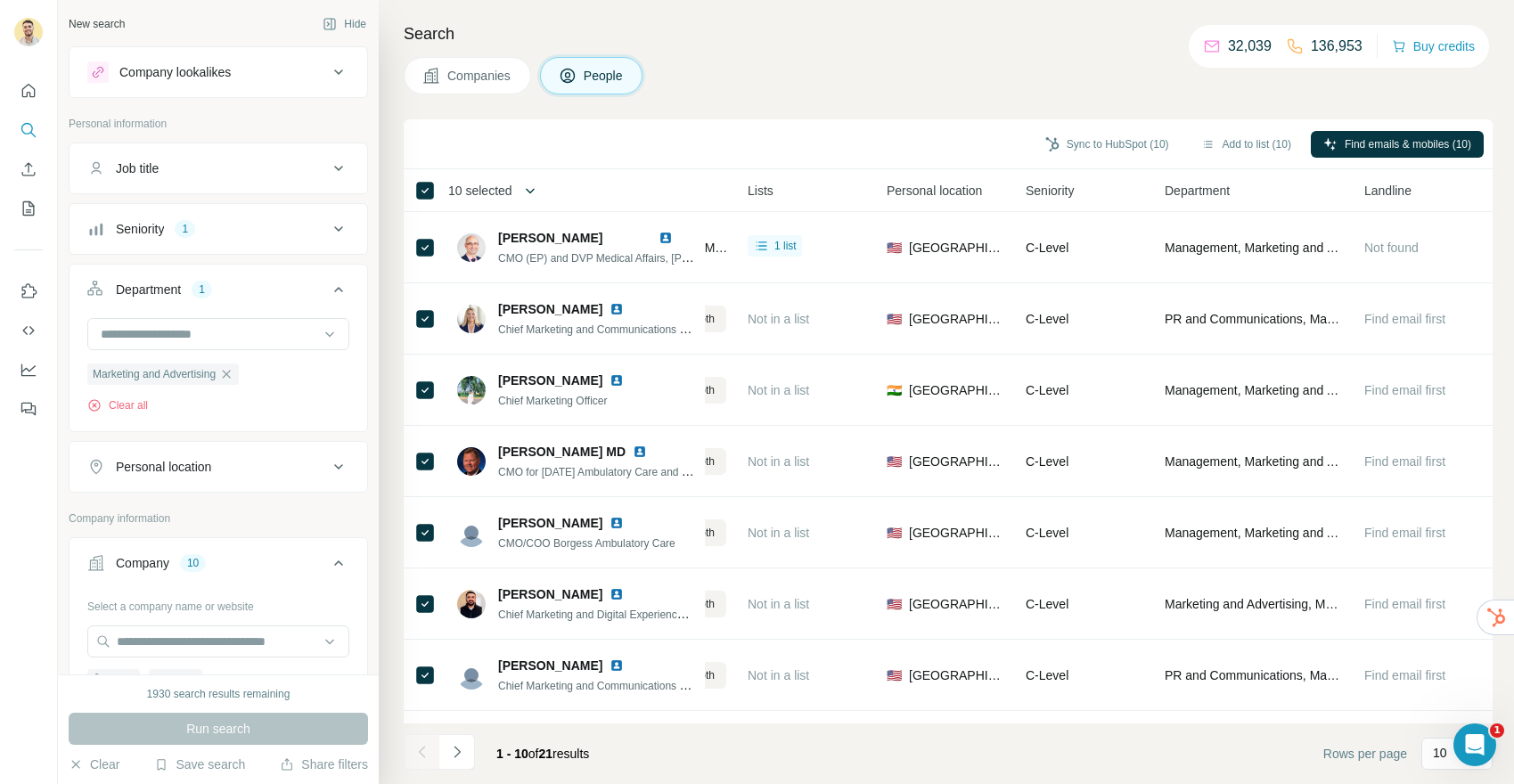
click at [520, 193] on button "button" at bounding box center [530, 190] width 35 height 35
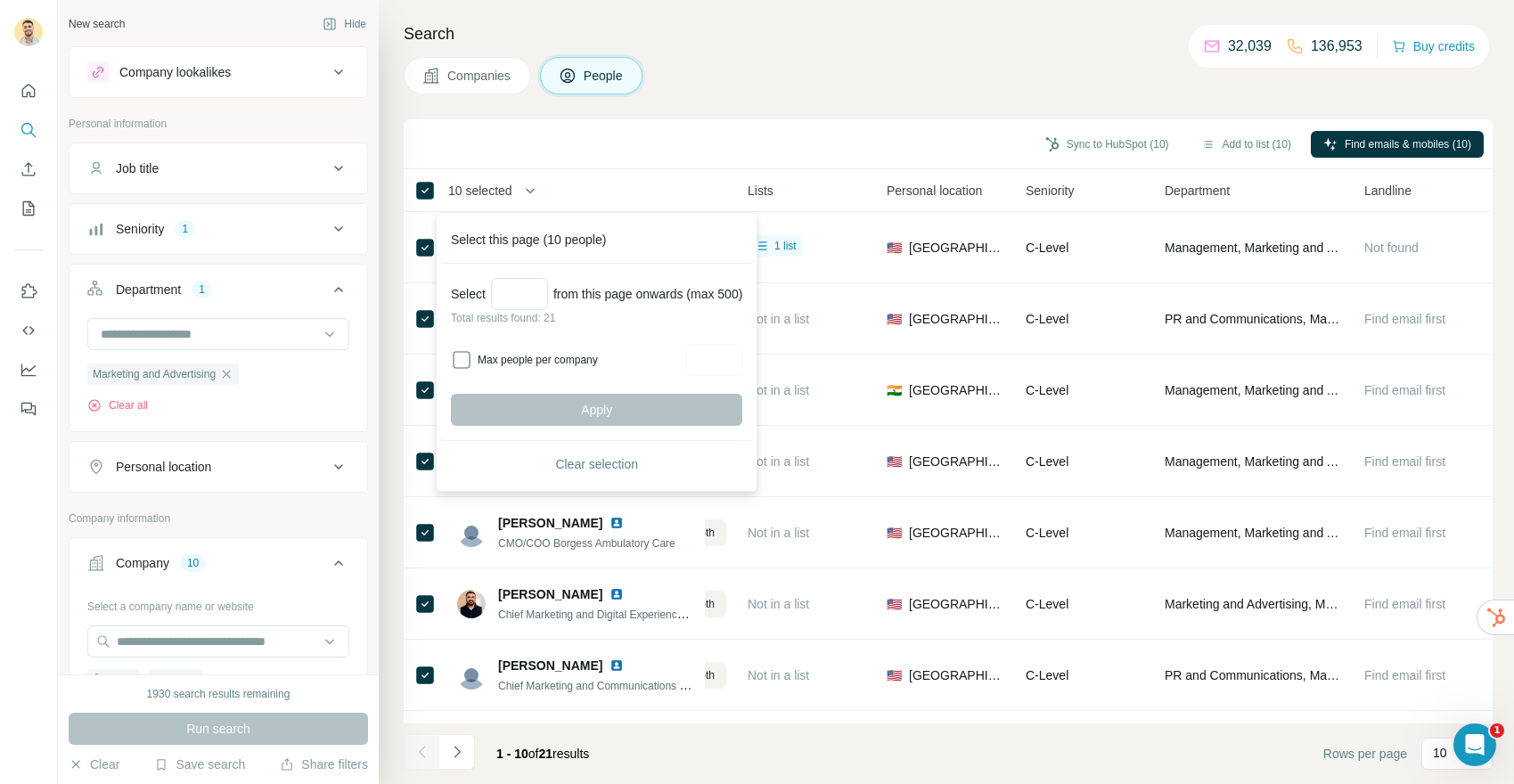
click at [610, 190] on div "10 selected" at bounding box center [546, 190] width 264 height 21
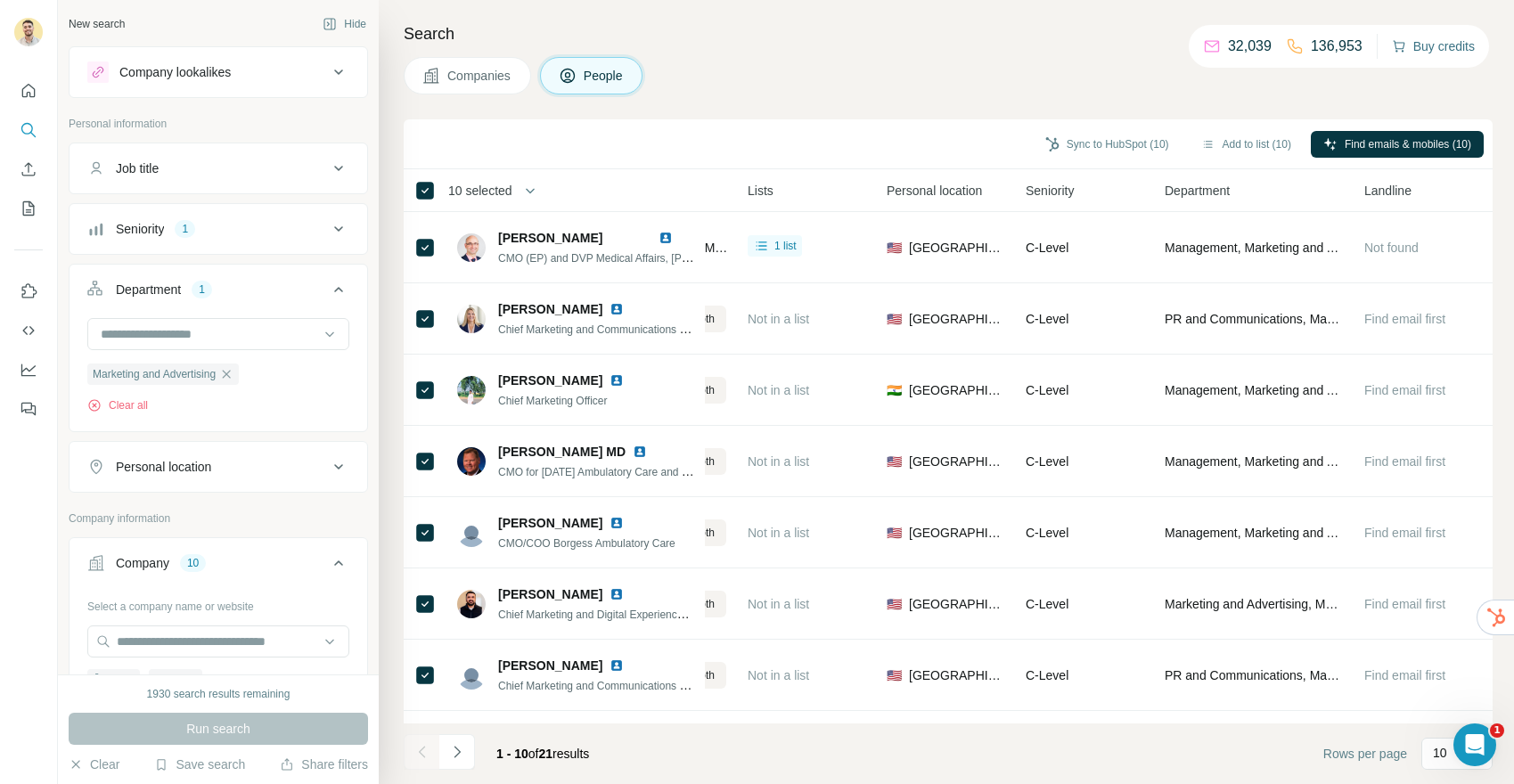
click at [1418, 42] on button "Buy credits" at bounding box center [1434, 46] width 83 height 25
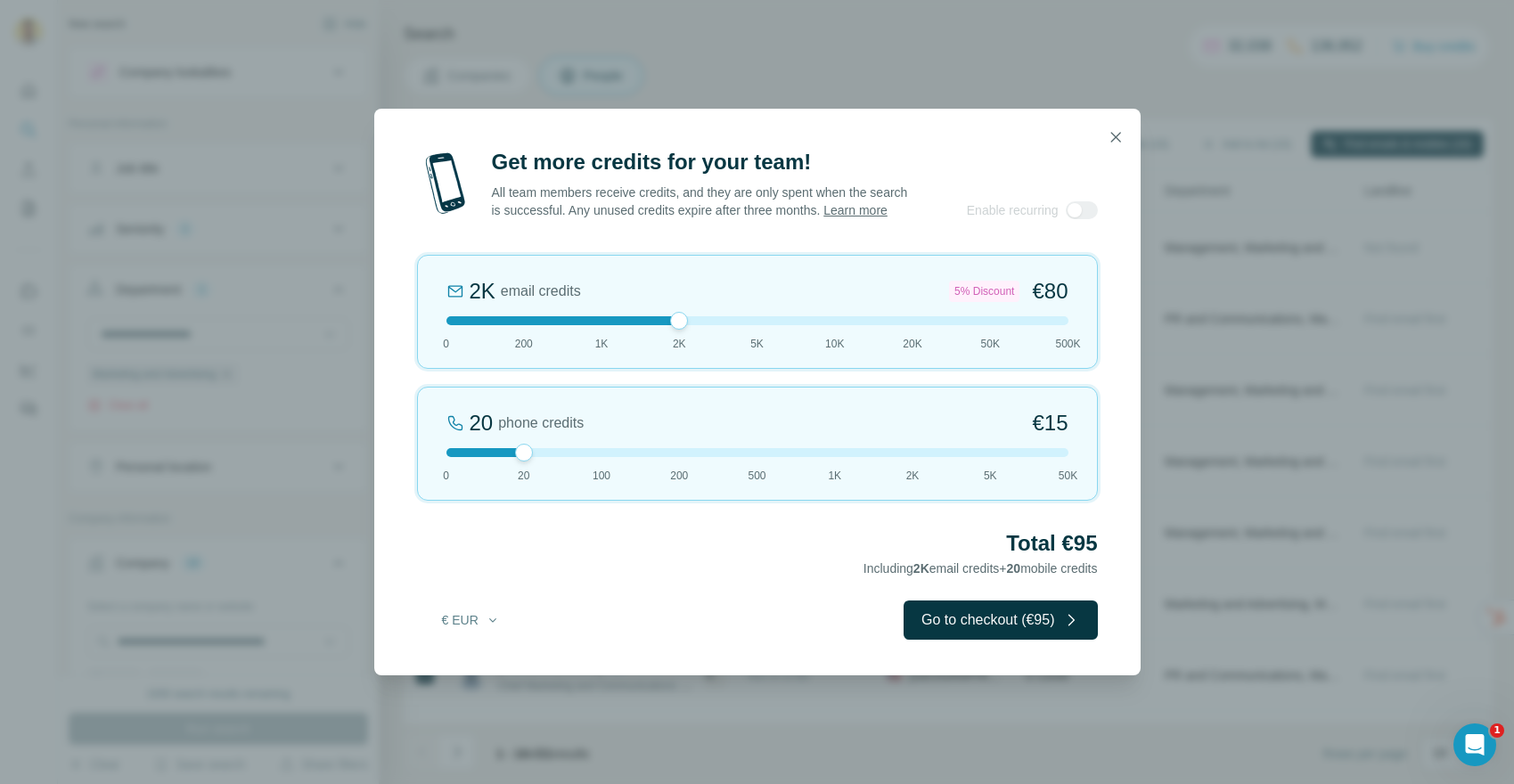
drag, startPoint x: 525, startPoint y: 332, endPoint x: 685, endPoint y: 338, distance: 160.1
click at [685, 338] on div "2K email credits 5% Discount €80 0 200 1K 2K 5K 10K 20K 50K 500K" at bounding box center [757, 312] width 681 height 114
drag, startPoint x: 684, startPoint y: 334, endPoint x: 462, endPoint y: 326, distance: 222.1
click at [465, 326] on div at bounding box center [758, 321] width 622 height 9
click at [1107, 128] on icon "button" at bounding box center [1116, 137] width 18 height 18
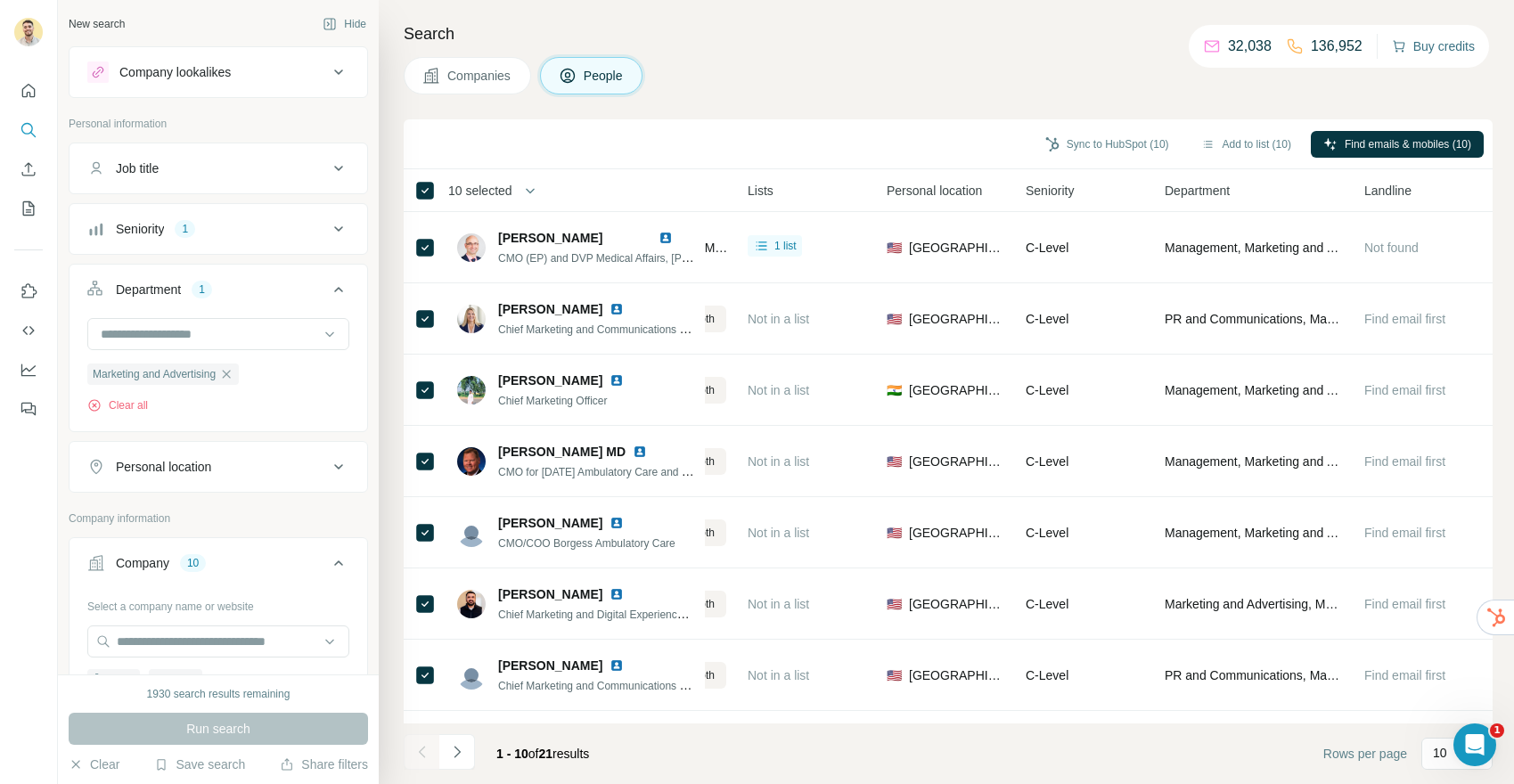
click at [1418, 52] on button "Buy credits" at bounding box center [1434, 46] width 83 height 25
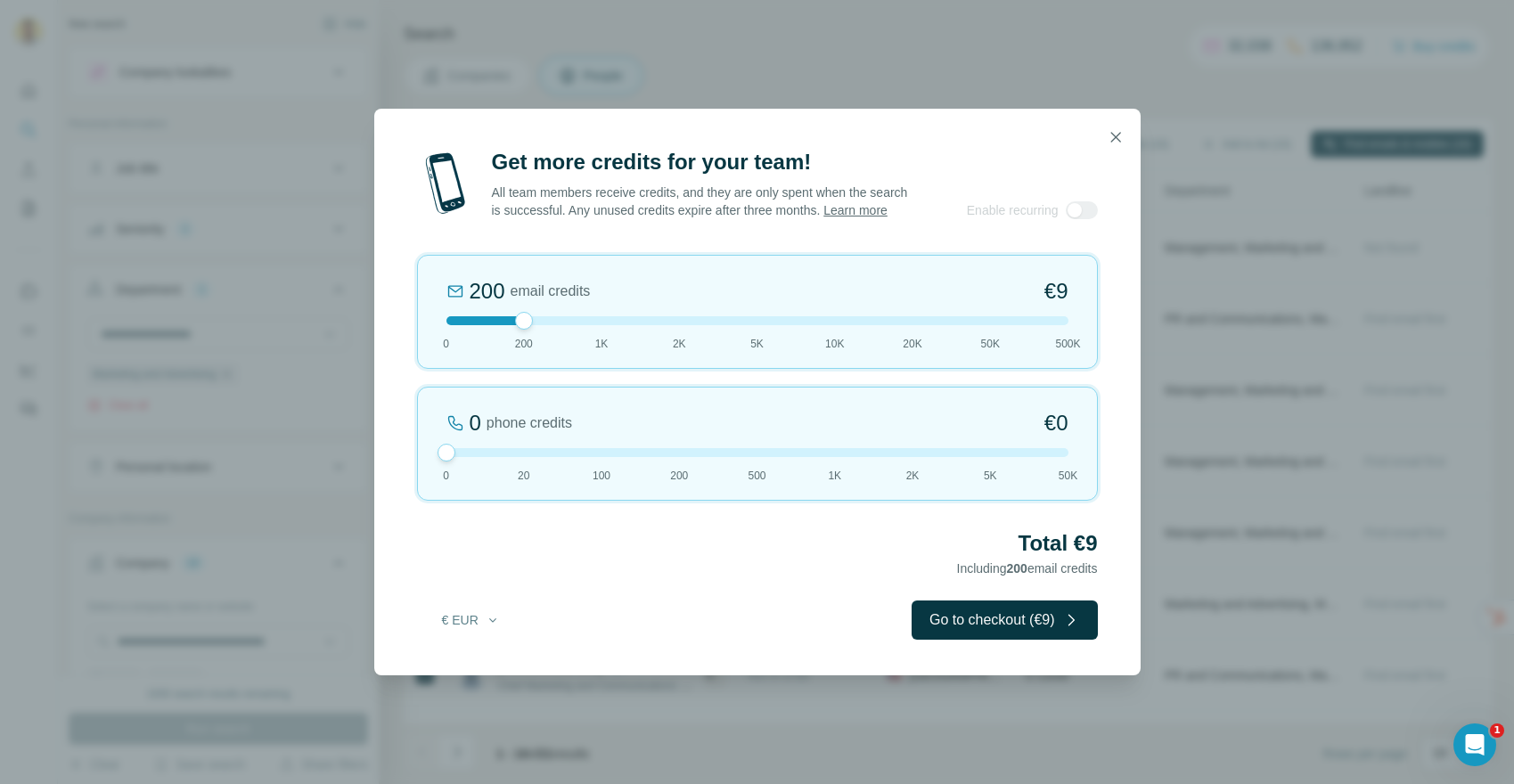
drag, startPoint x: 524, startPoint y: 463, endPoint x: 455, endPoint y: 462, distance: 69.0
click at [452, 461] on div at bounding box center [447, 453] width 18 height 18
click at [607, 326] on div at bounding box center [758, 321] width 622 height 9
drag, startPoint x: 838, startPoint y: 472, endPoint x: 829, endPoint y: 467, distance: 10.3
click at [838, 472] on div "0 phone credits €0 [PHONE_NUMBER] 1K 2K 5K 50K" at bounding box center [757, 444] width 681 height 114
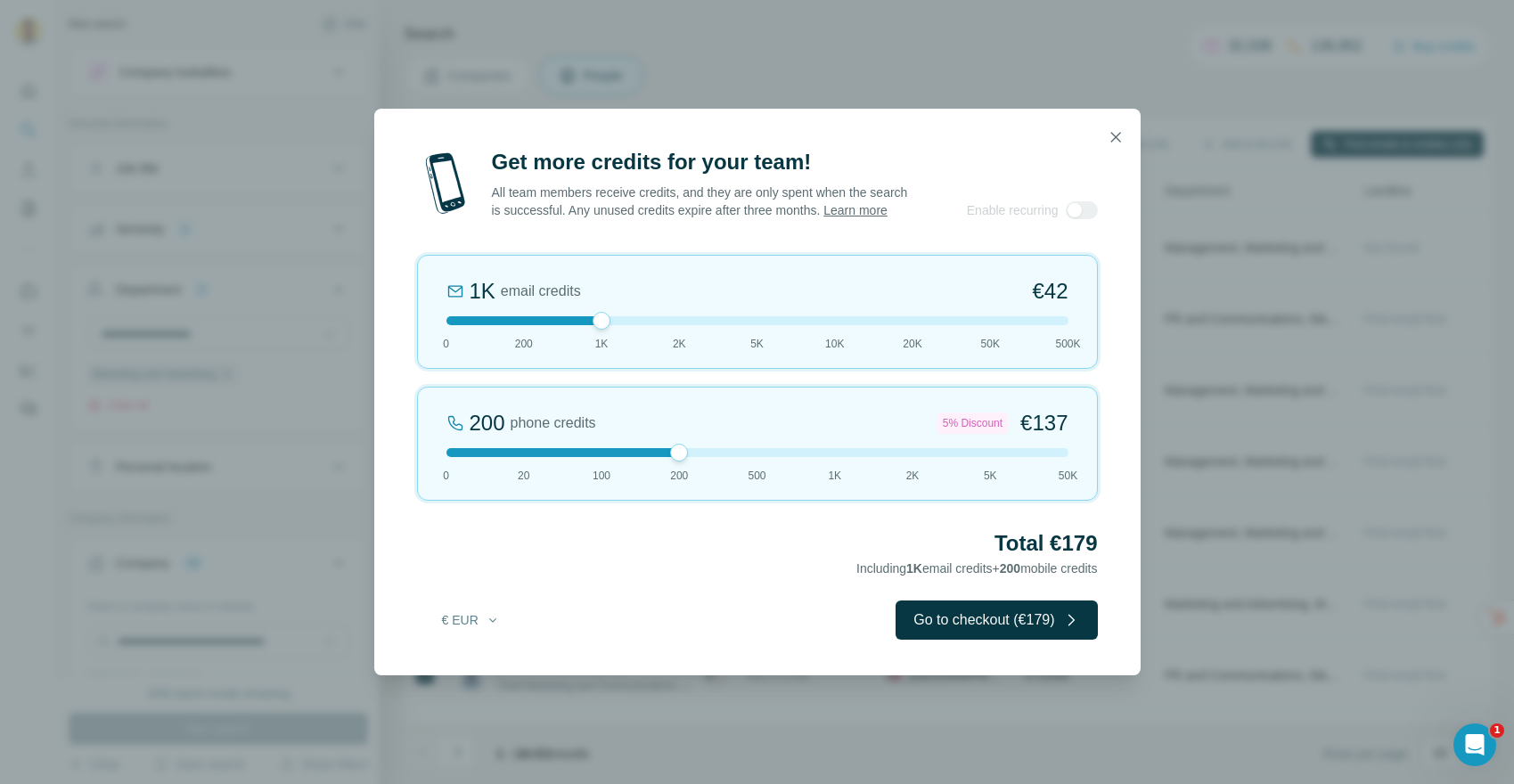
drag, startPoint x: 835, startPoint y: 462, endPoint x: 661, endPoint y: 461, distance: 174.0
click at [661, 458] on div at bounding box center [758, 453] width 622 height 9
click at [1107, 135] on icon "button" at bounding box center [1116, 137] width 18 height 18
